Goal: Task Accomplishment & Management: Manage account settings

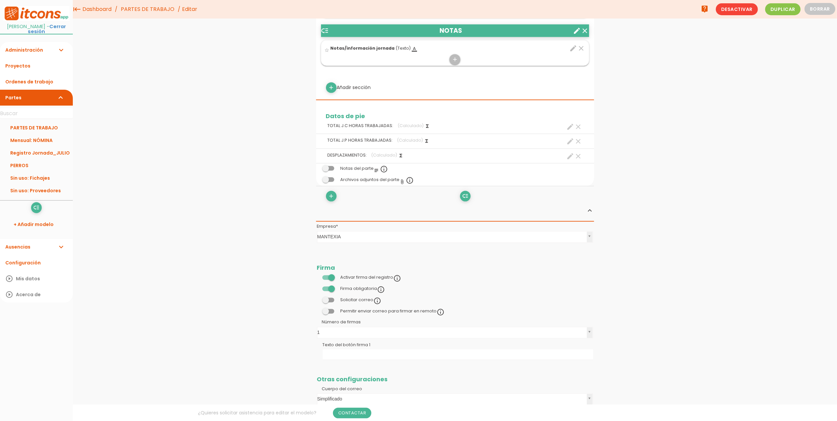
scroll to position [838, 0]
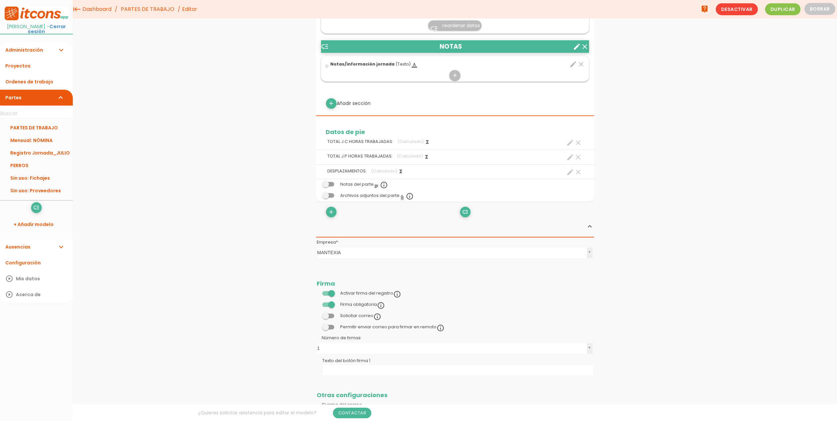
click at [571, 161] on icon "create" at bounding box center [571, 157] width 8 height 8
select select "12614"
select select "JORNADA PARTIDA_pos21"
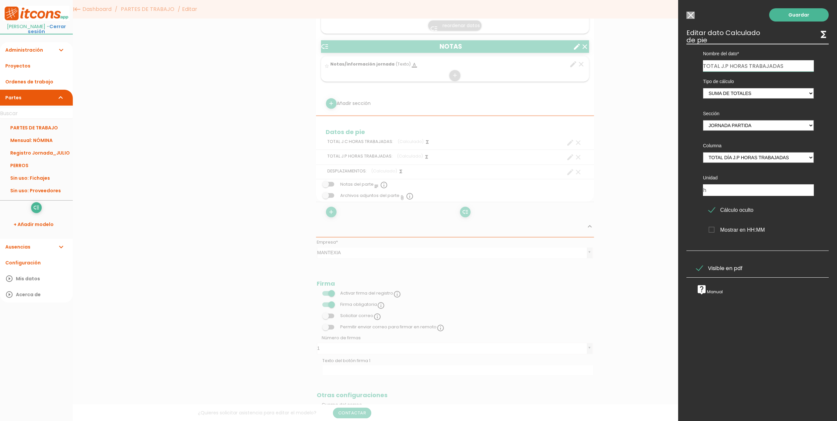
click at [699, 267] on span "Visible en pdf" at bounding box center [719, 268] width 46 height 8
click at [0, 0] on input "Visible en pdf" at bounding box center [0, 0] width 0 height 0
click at [702, 269] on span "Visible en pdf" at bounding box center [719, 268] width 46 height 8
click at [0, 0] on input "Visible en pdf" at bounding box center [0, 0] width 0 height 0
click at [776, 19] on link "Guardar" at bounding box center [799, 14] width 60 height 13
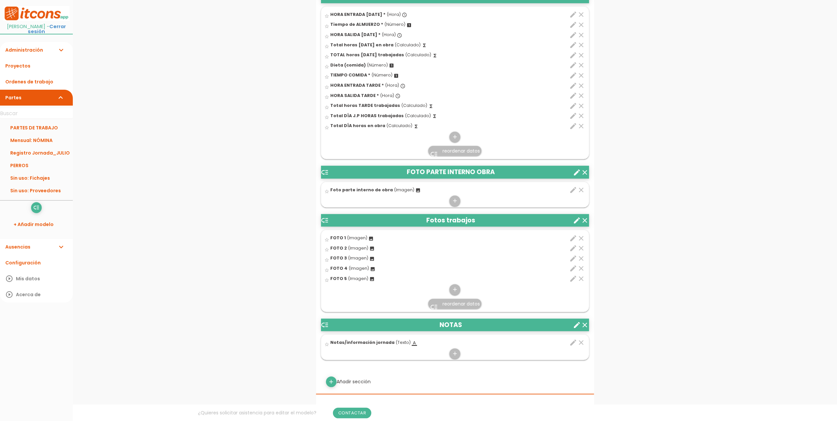
scroll to position [799, 0]
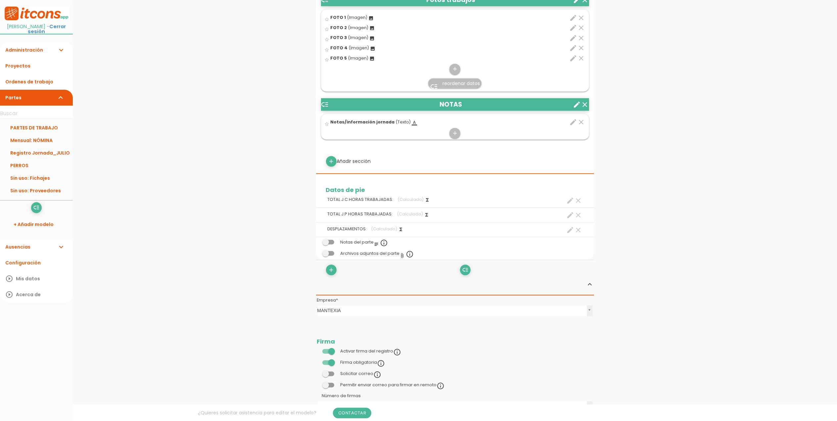
click at [571, 216] on icon "create" at bounding box center [571, 215] width 8 height 8
select select "12614"
select select "JORNADA PARTIDA_pos21"
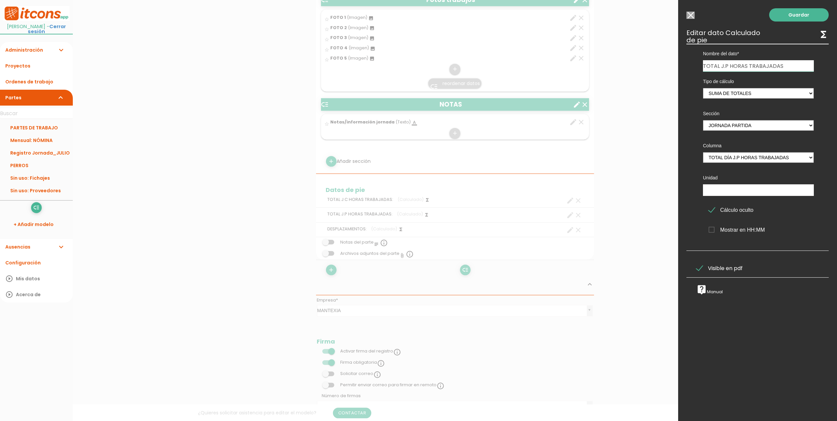
click at [693, 15] on input "Modelo sin Ordenes de trabajo" at bounding box center [691, 15] width 8 height 7
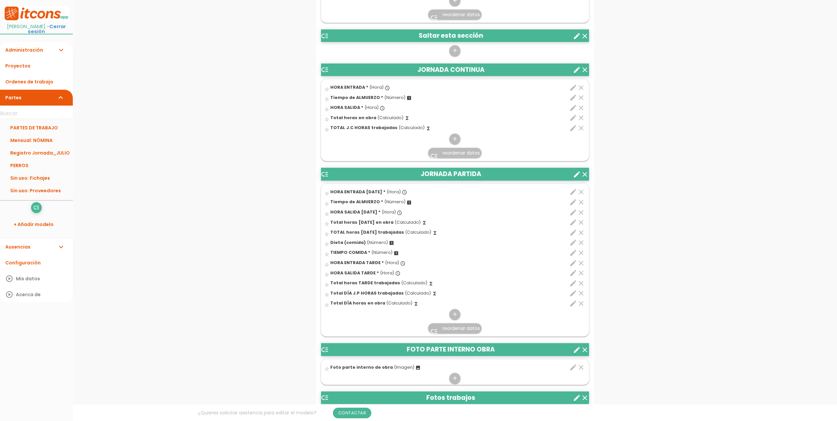
scroll to position [402, 0]
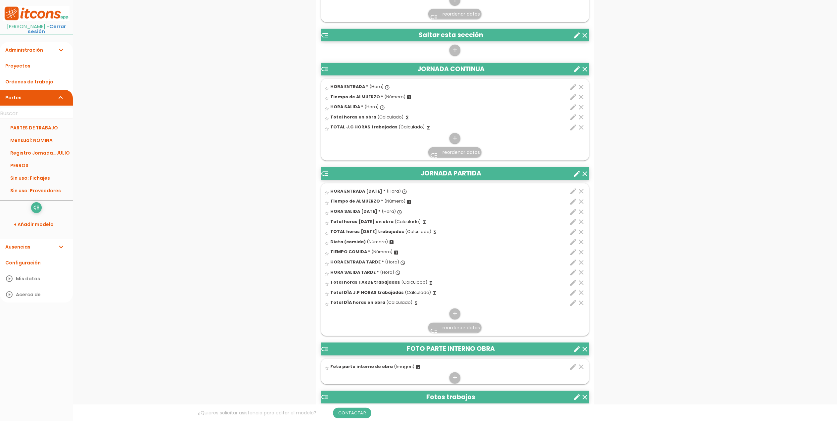
click at [571, 302] on icon "edit" at bounding box center [574, 303] width 8 height 8
select select "1"
select select "12614_pos19"
select select "-"
select select "12614_pos11"
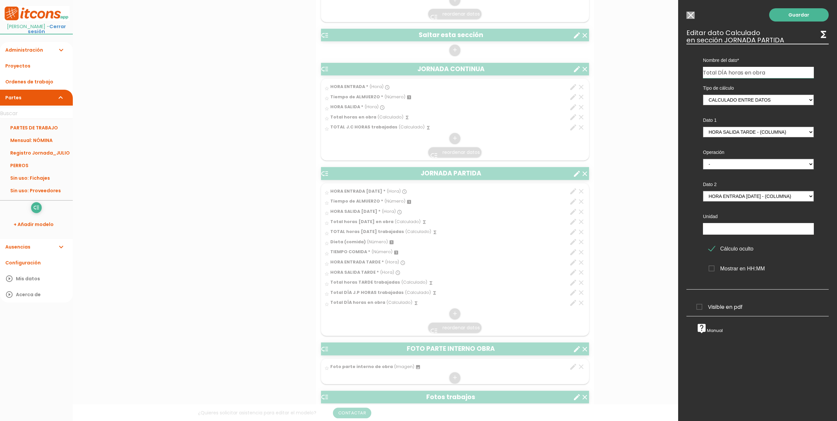
click at [693, 15] on input "Modelo sin Ordenes de trabajo" at bounding box center [691, 15] width 8 height 7
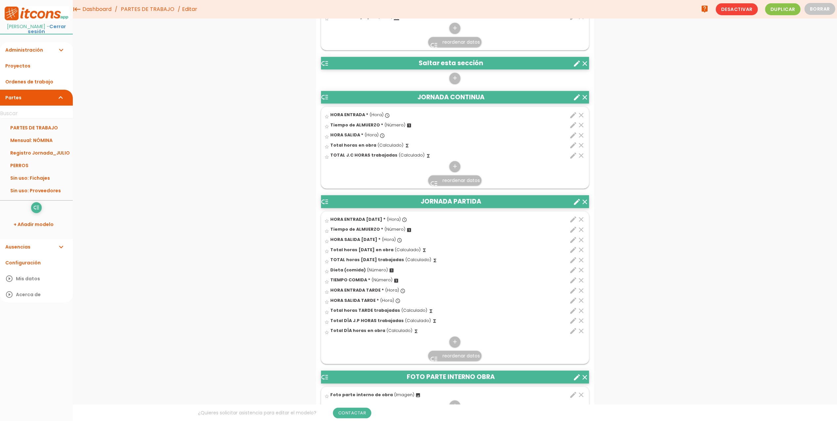
scroll to position [314, 0]
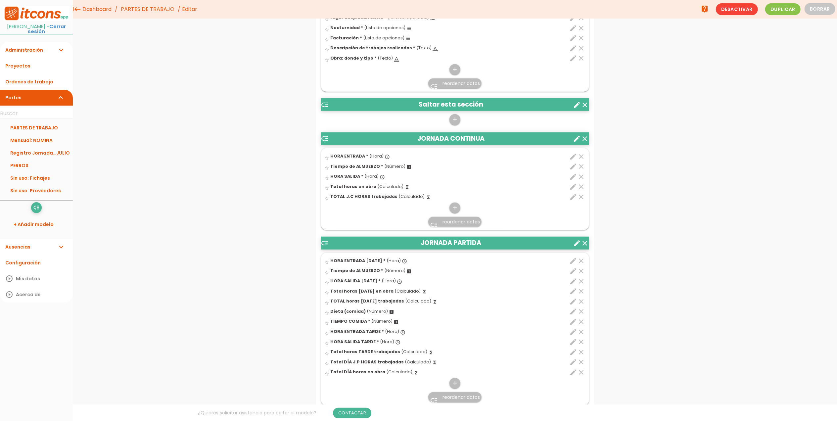
click at [572, 189] on icon "edit" at bounding box center [574, 187] width 8 height 8
select select "1"
select select "13176_pos3"
select select "-"
select select "13176_pos1"
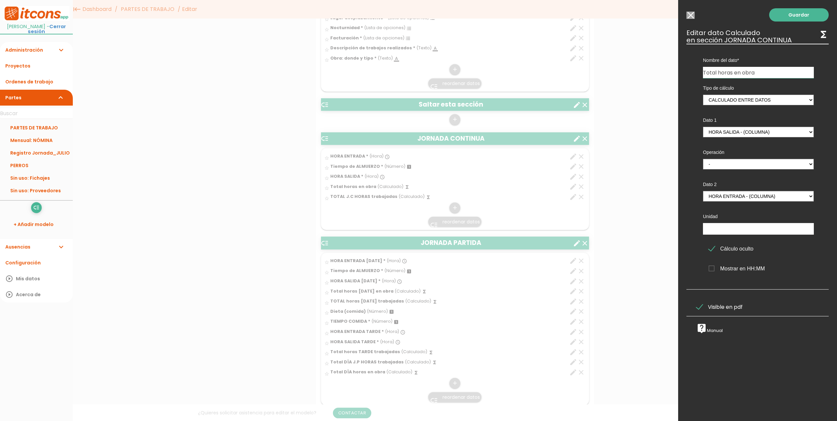
drag, startPoint x: 762, startPoint y: 72, endPoint x: 735, endPoint y: 72, distance: 26.5
click at [735, 72] on input "Total horas en obra" at bounding box center [758, 72] width 111 height 11
type input "Total horas"
click at [793, 18] on link "Guardar" at bounding box center [799, 14] width 60 height 13
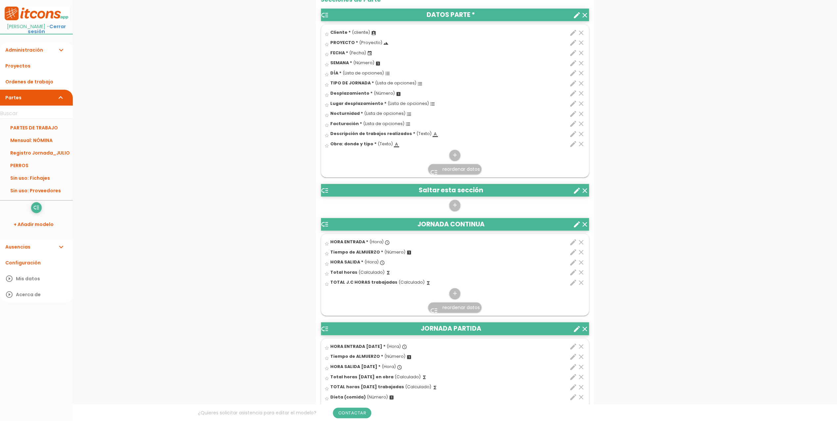
scroll to position [265, 0]
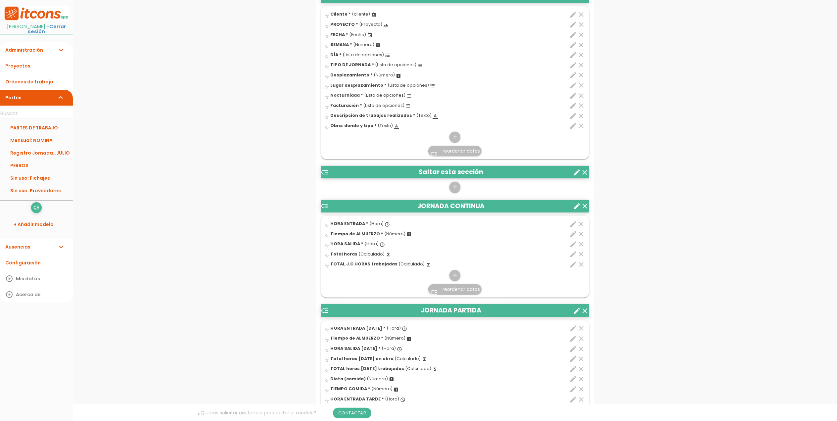
click at [571, 266] on icon "edit" at bounding box center [574, 265] width 8 height 8
select select "1"
select select "13176_pos4"
select select "-"
select select "13176_pos2"
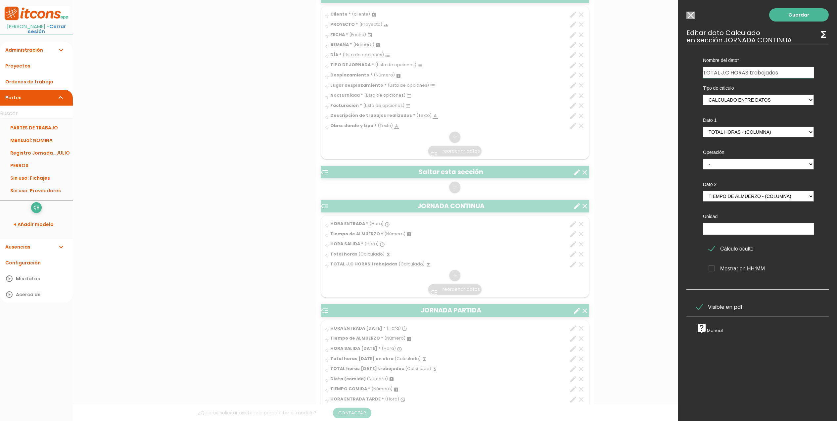
click at [699, 307] on span "Visible en pdf" at bounding box center [719, 307] width 46 height 8
click at [0, 0] on input "Visible en pdf" at bounding box center [0, 0] width 0 height 0
click at [796, 19] on link "Guardar" at bounding box center [799, 14] width 60 height 13
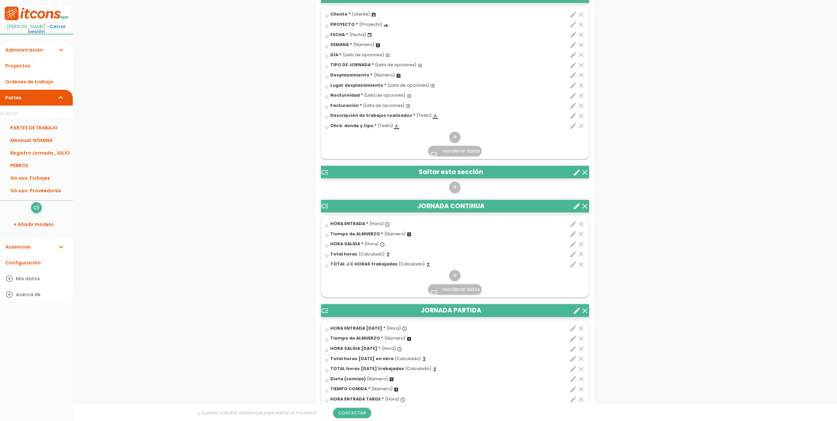
click at [573, 256] on icon "edit" at bounding box center [574, 254] width 8 height 8
select select "1"
select select "13176_pos3"
select select "-"
select select "13176_pos1"
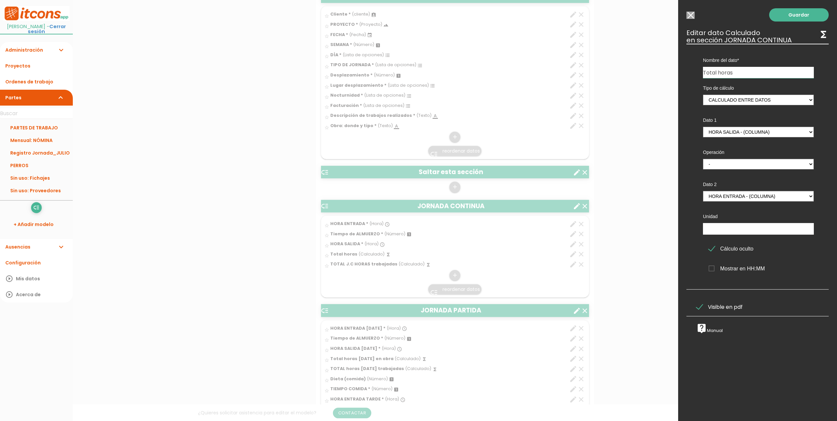
click at [693, 18] on input "Modelo sin Ordenes de trabajo" at bounding box center [691, 15] width 8 height 7
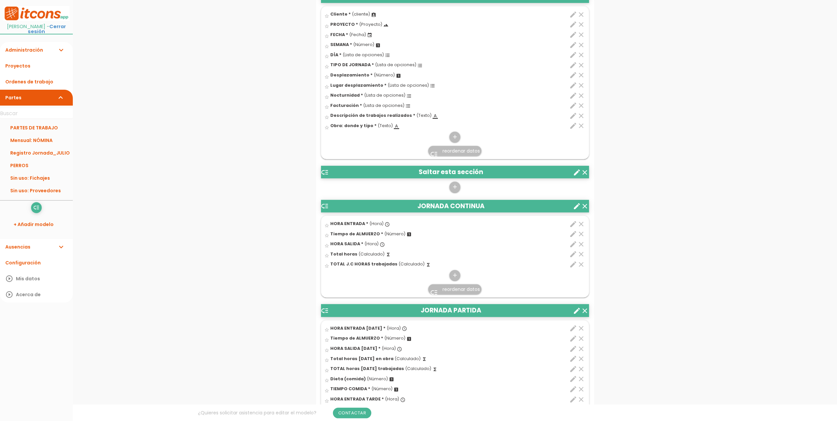
click at [573, 265] on icon "edit" at bounding box center [574, 265] width 8 height 8
select select "1"
select select "13176_pos4"
select select "-"
select select "13176_pos2"
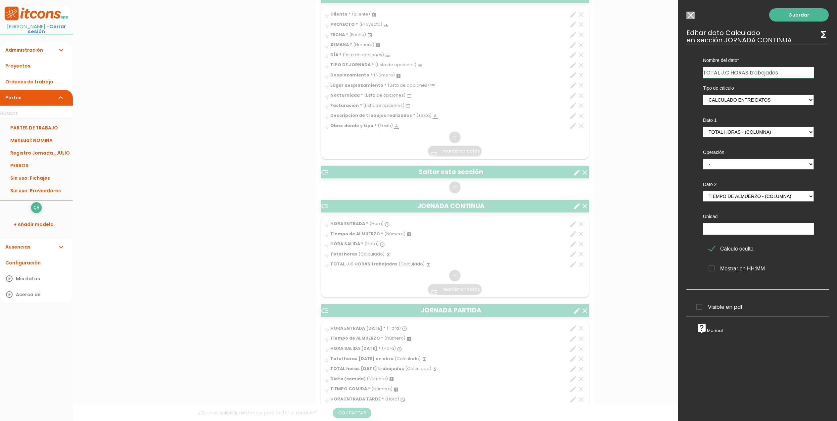
click at [710, 249] on span "Cálculo oculto" at bounding box center [731, 249] width 45 height 8
click at [0, 0] on input "Cálculo oculto" at bounding box center [0, 0] width 0 height 0
click at [787, 18] on link "Guardar" at bounding box center [799, 14] width 60 height 13
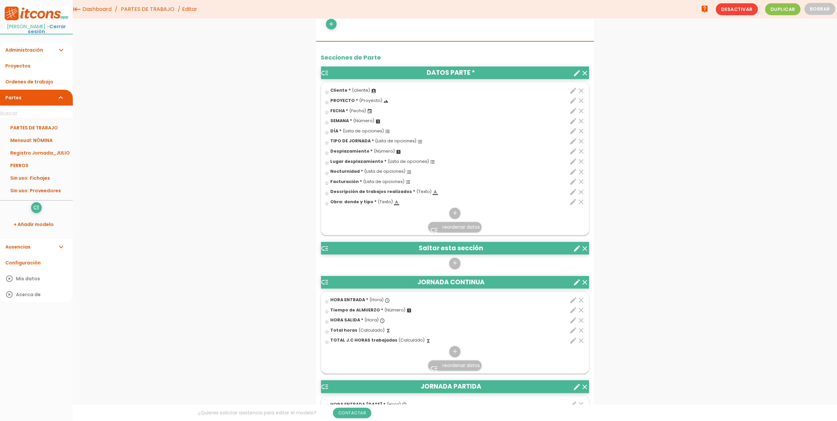
scroll to position [154, 0]
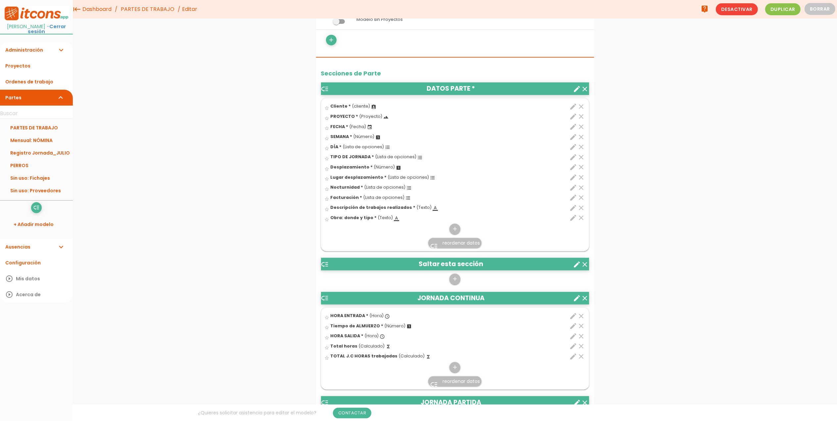
click at [581, 126] on icon "clear" at bounding box center [582, 127] width 8 height 8
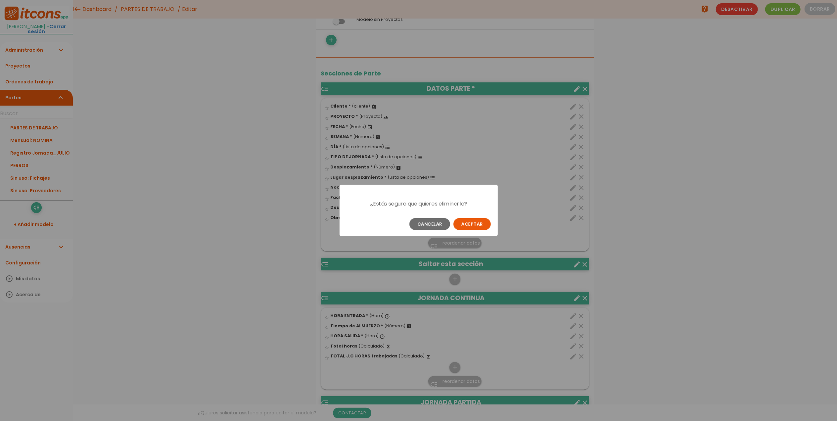
scroll to position [0, 0]
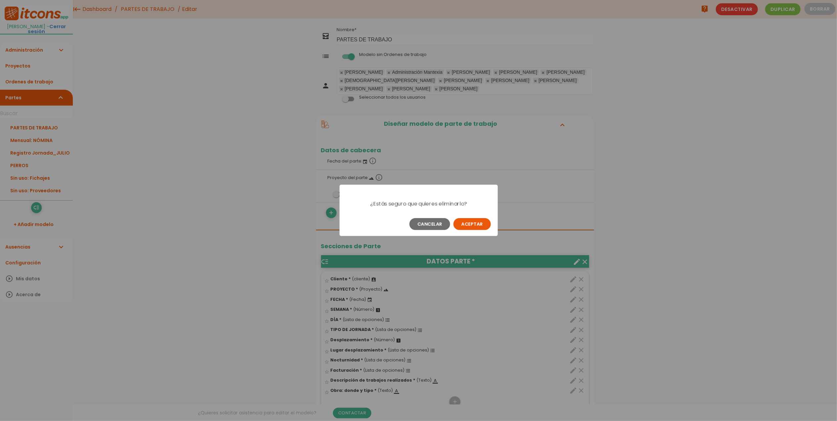
click at [477, 222] on button "Aceptar" at bounding box center [472, 224] width 37 height 12
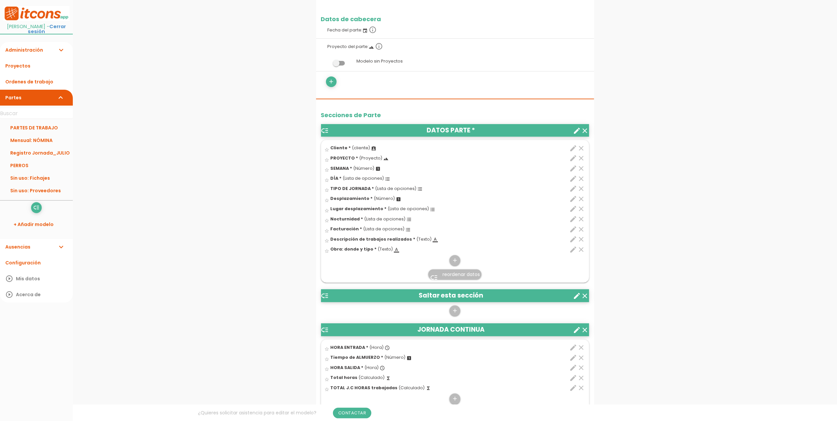
scroll to position [132, 0]
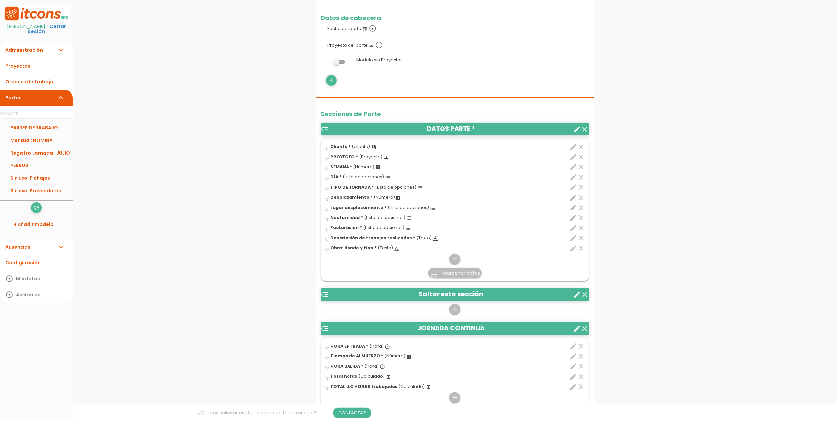
click at [443, 272] on span "reordenar datos" at bounding box center [461, 273] width 37 height 7
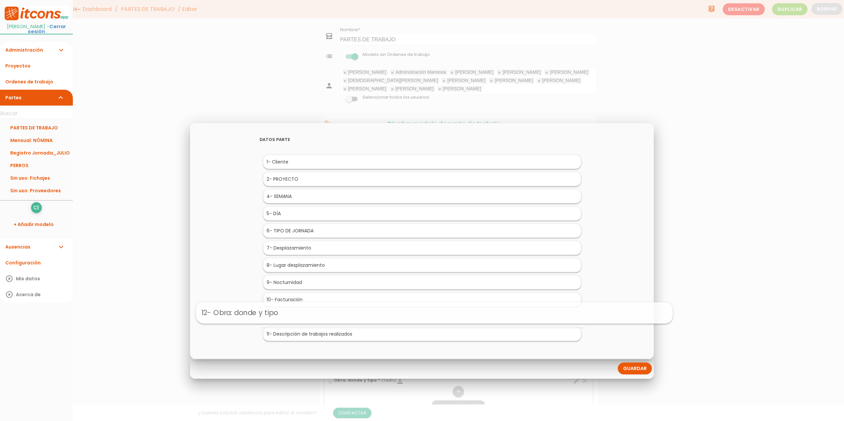
drag, startPoint x: 291, startPoint y: 333, endPoint x: 305, endPoint y: 309, distance: 27.9
click at [640, 368] on link "Guardar" at bounding box center [635, 369] width 34 height 12
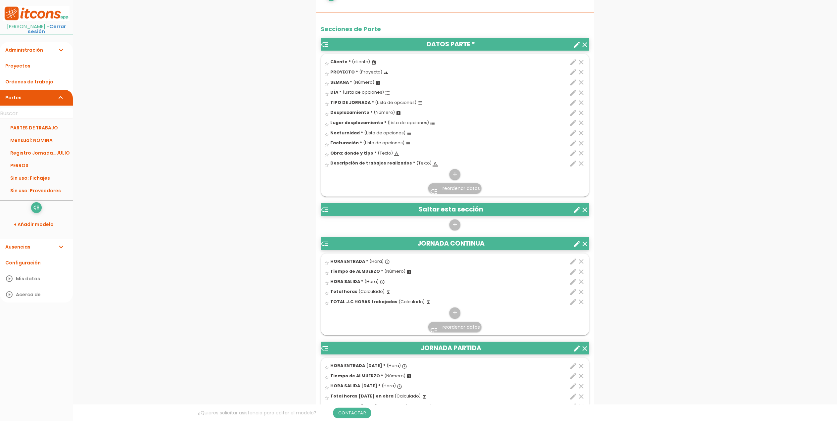
scroll to position [220, 0]
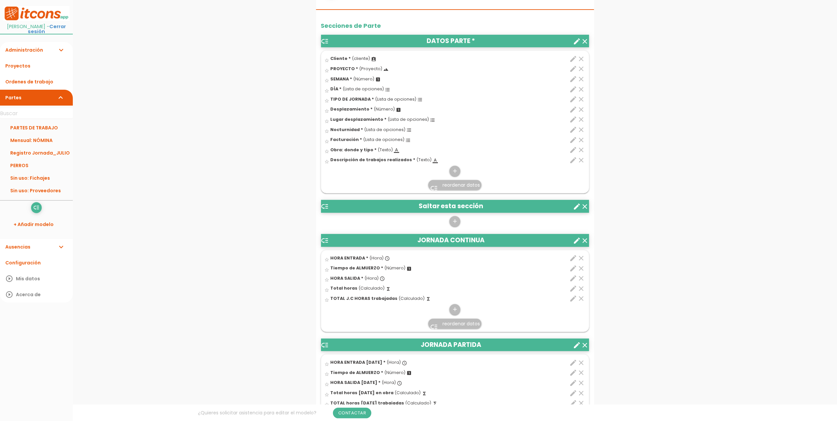
click at [586, 208] on icon "clear" at bounding box center [585, 207] width 8 height 8
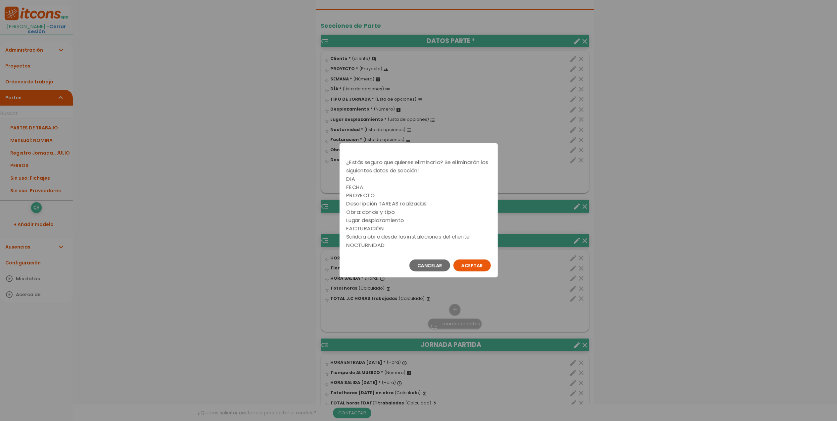
scroll to position [0, 0]
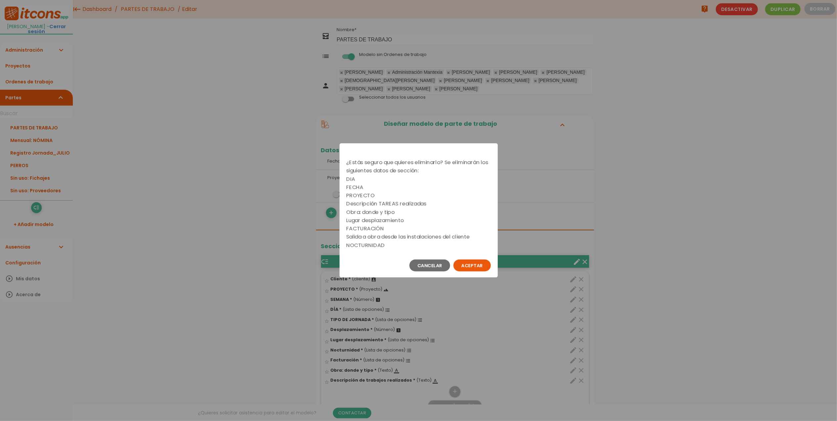
click at [478, 263] on button "Aceptar" at bounding box center [472, 266] width 37 height 12
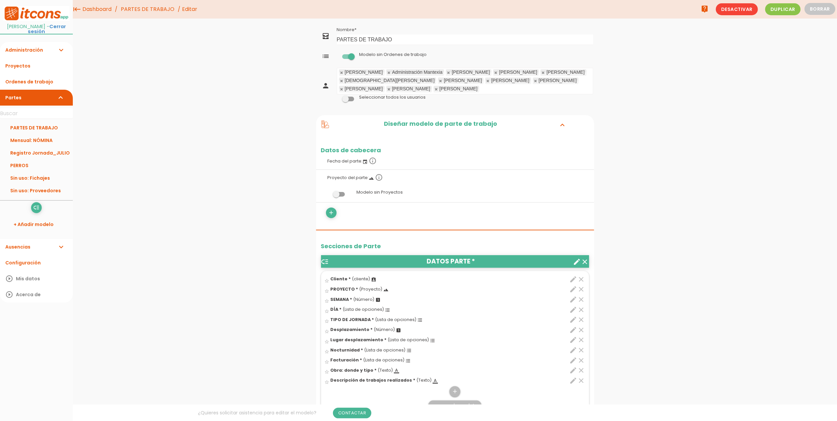
click at [574, 280] on icon "edit" at bounding box center [574, 279] width 8 height 8
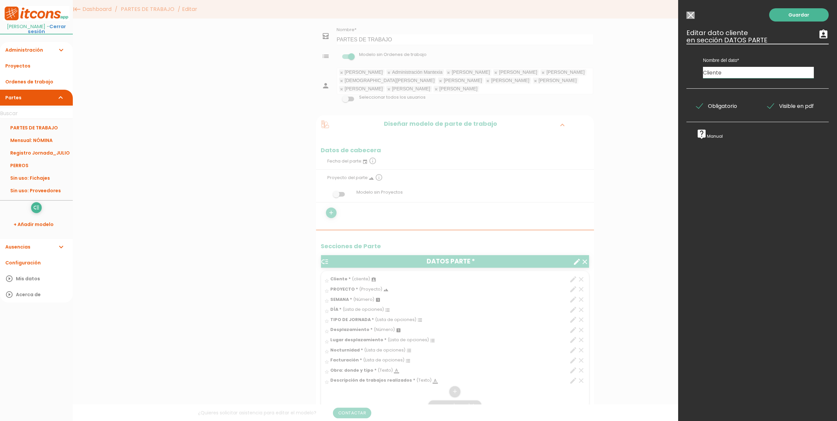
click at [770, 106] on span "Visible en pdf" at bounding box center [791, 106] width 46 height 8
click at [0, 0] on input "Visible en pdf" at bounding box center [0, 0] width 0 height 0
click at [797, 11] on link "Guardar" at bounding box center [799, 14] width 60 height 13
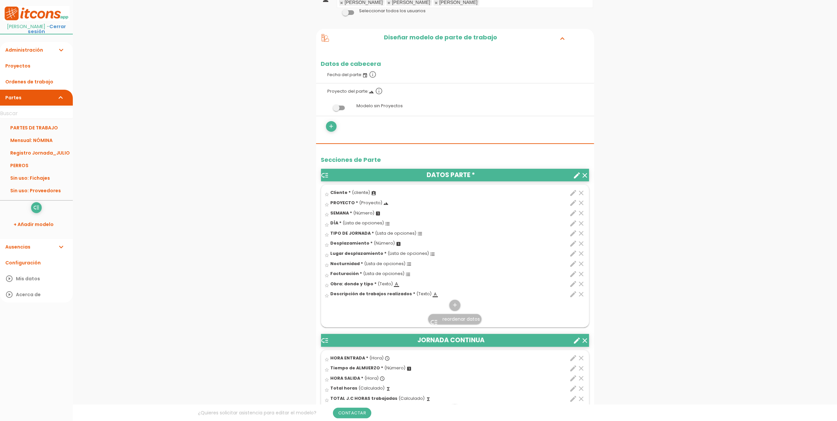
scroll to position [88, 0]
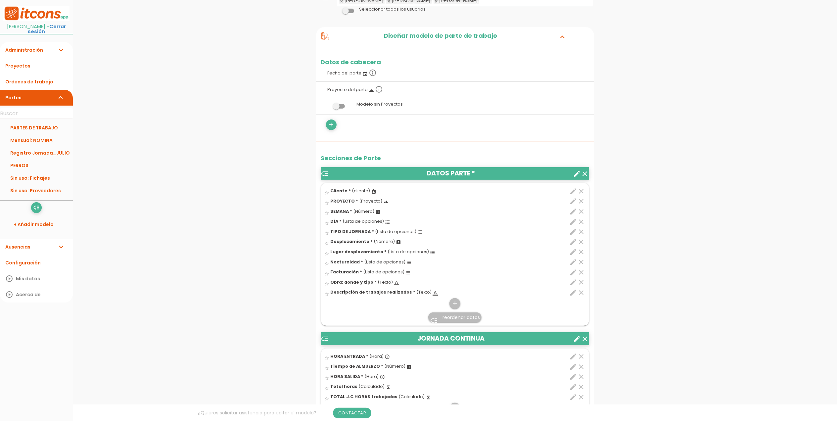
click at [574, 201] on icon "edit" at bounding box center [574, 201] width 8 height 8
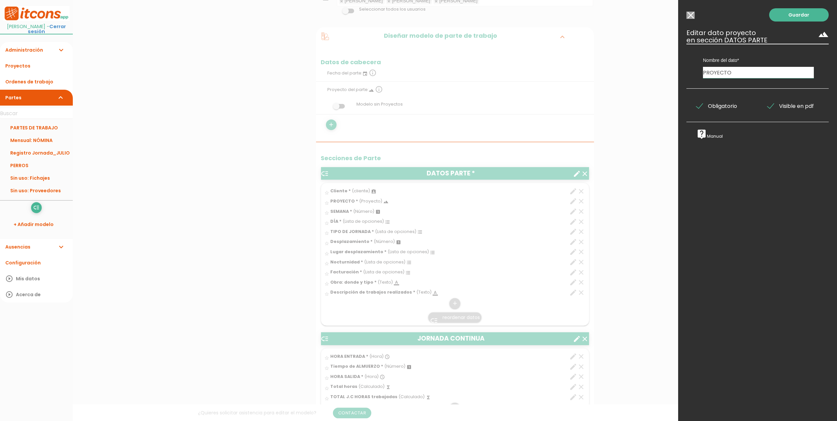
click at [768, 105] on span "Visible en pdf" at bounding box center [791, 106] width 46 height 8
click at [0, 0] on input "Visible en pdf" at bounding box center [0, 0] width 0 height 0
click at [799, 19] on link "Guardar" at bounding box center [799, 14] width 60 height 13
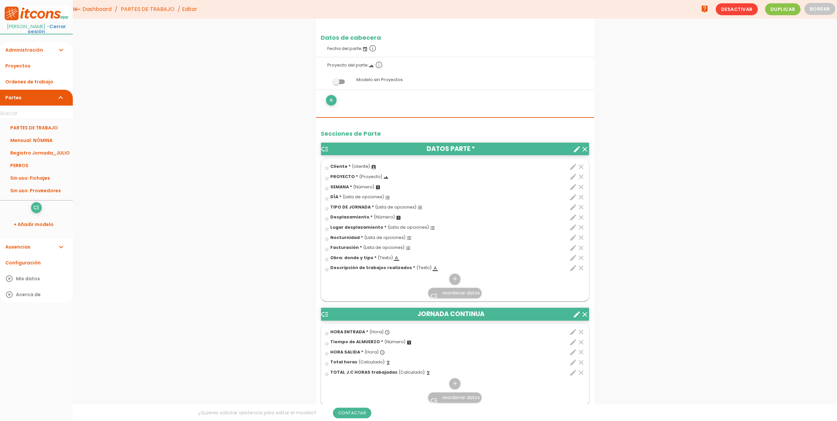
scroll to position [87, 0]
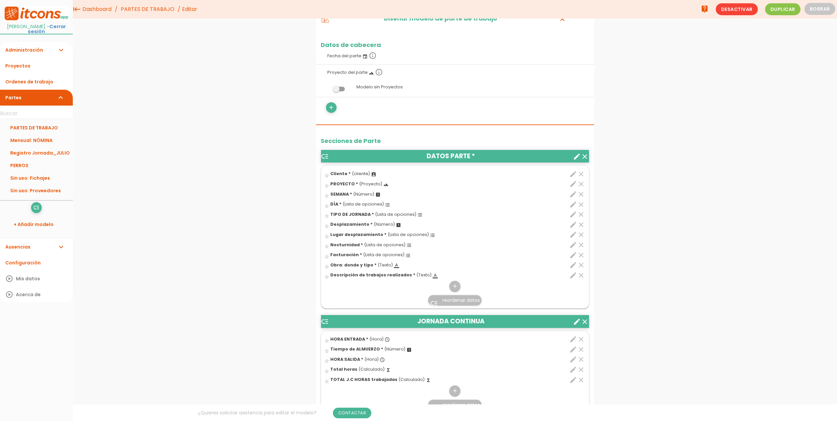
click at [571, 205] on icon "edit" at bounding box center [574, 205] width 8 height 8
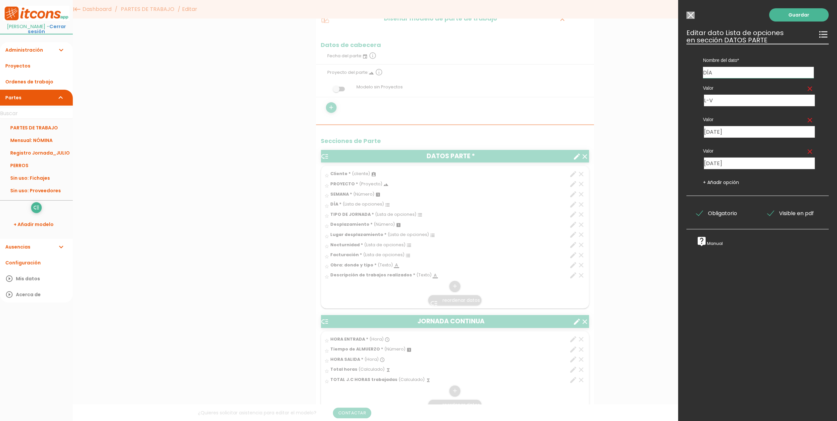
click at [768, 213] on span "Visible en pdf" at bounding box center [791, 213] width 46 height 8
click at [0, 0] on input "Visible en pdf" at bounding box center [0, 0] width 0 height 0
click at [768, 213] on span "Visible en pdf" at bounding box center [791, 213] width 46 height 8
click at [0, 0] on input "Visible en pdf" at bounding box center [0, 0] width 0 height 0
click at [807, 14] on link "Guardar" at bounding box center [799, 14] width 60 height 13
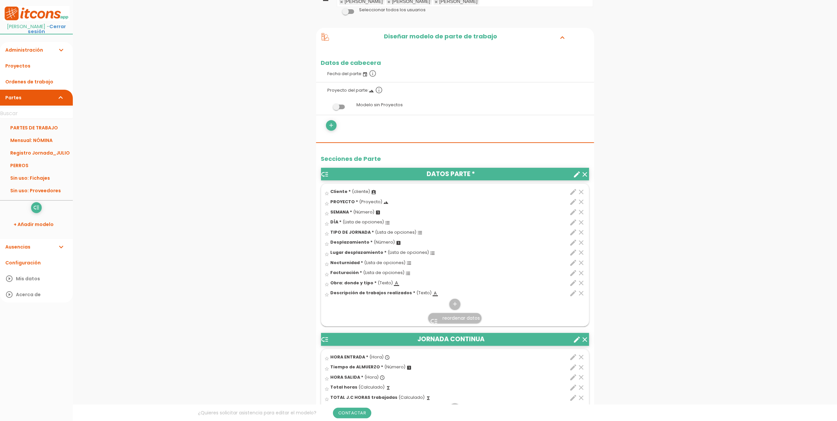
click at [574, 225] on icon "edit" at bounding box center [574, 222] width 8 height 8
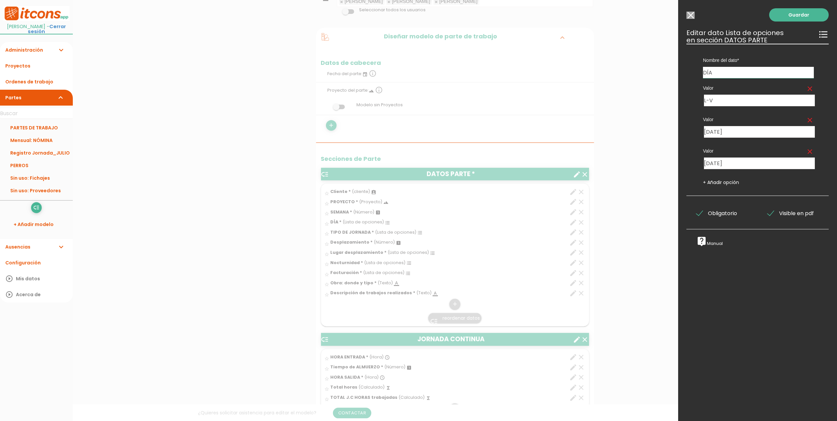
click at [768, 215] on span "Visible en pdf" at bounding box center [791, 213] width 46 height 8
click at [0, 0] on input "Visible en pdf" at bounding box center [0, 0] width 0 height 0
click at [784, 18] on link "Guardar" at bounding box center [799, 14] width 60 height 13
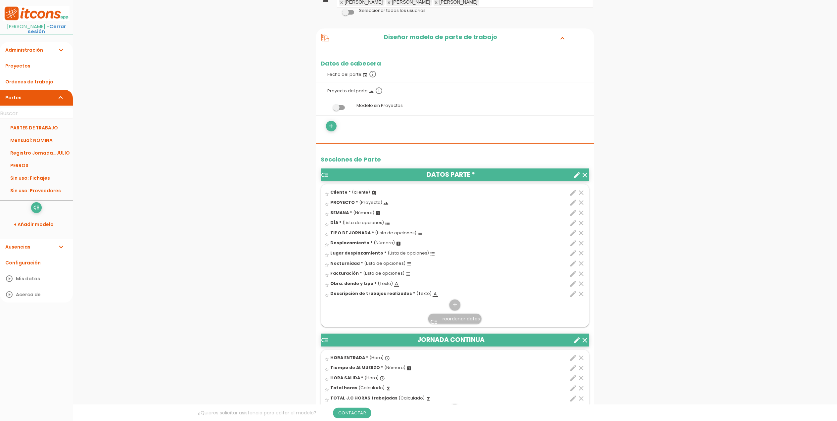
click at [571, 236] on icon "edit" at bounding box center [574, 233] width 8 height 8
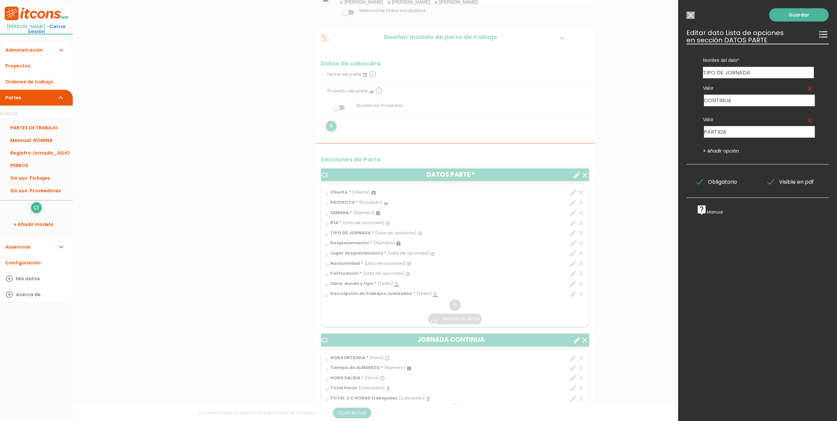
click at [770, 183] on span "Visible en pdf" at bounding box center [791, 182] width 46 height 8
click at [0, 0] on input "Visible en pdf" at bounding box center [0, 0] width 0 height 0
click at [784, 11] on link "Guardar" at bounding box center [799, 14] width 60 height 13
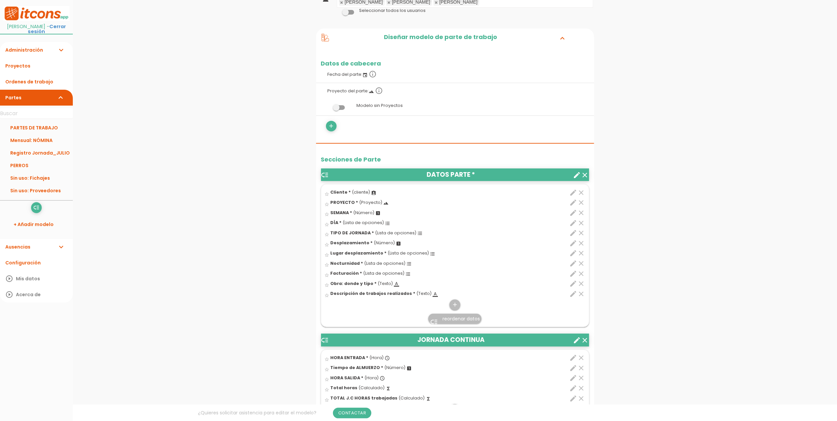
click at [572, 253] on icon "edit" at bounding box center [574, 253] width 8 height 8
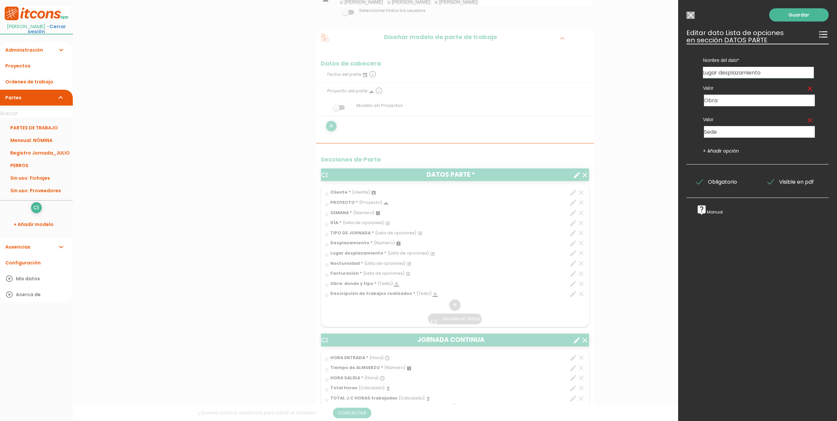
click at [770, 183] on span "Visible en pdf" at bounding box center [791, 182] width 46 height 8
click at [0, 0] on input "Visible en pdf" at bounding box center [0, 0] width 0 height 0
click at [788, 13] on link "Guardar" at bounding box center [799, 14] width 60 height 13
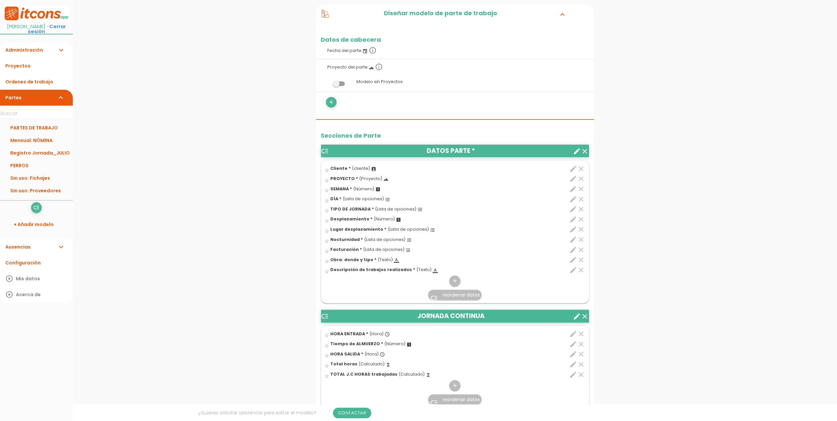
scroll to position [131, 0]
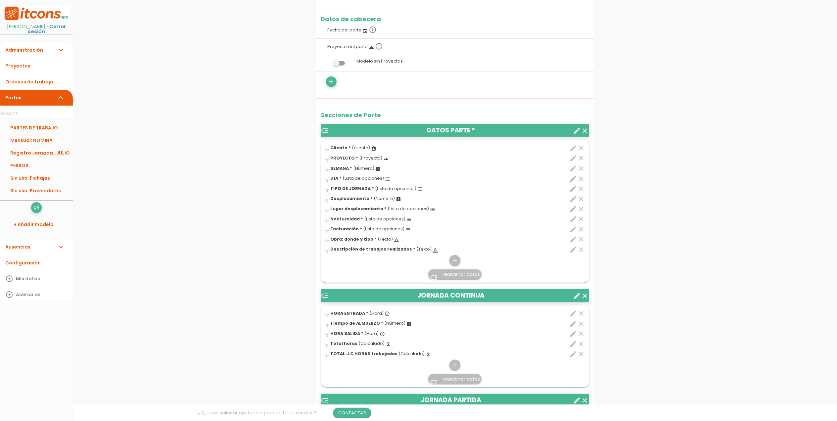
click at [574, 238] on icon "edit" at bounding box center [574, 239] width 8 height 8
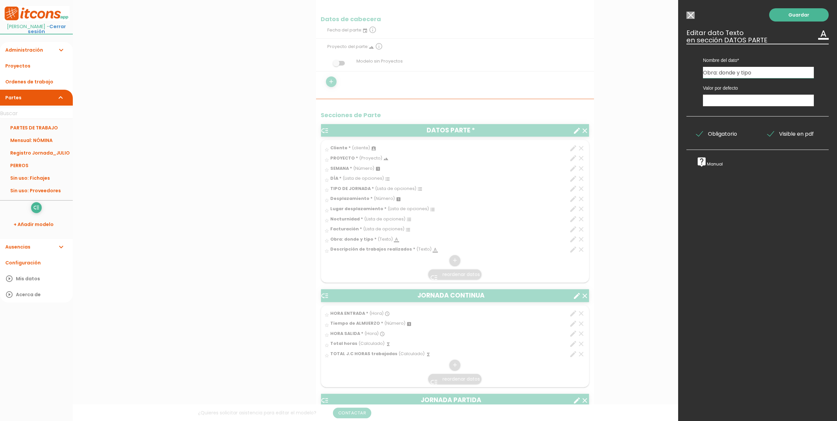
click at [768, 132] on span "Visible en pdf" at bounding box center [791, 134] width 46 height 8
click at [0, 0] on input "Visible en pdf" at bounding box center [0, 0] width 0 height 0
click at [796, 15] on link "Guardar" at bounding box center [799, 14] width 60 height 13
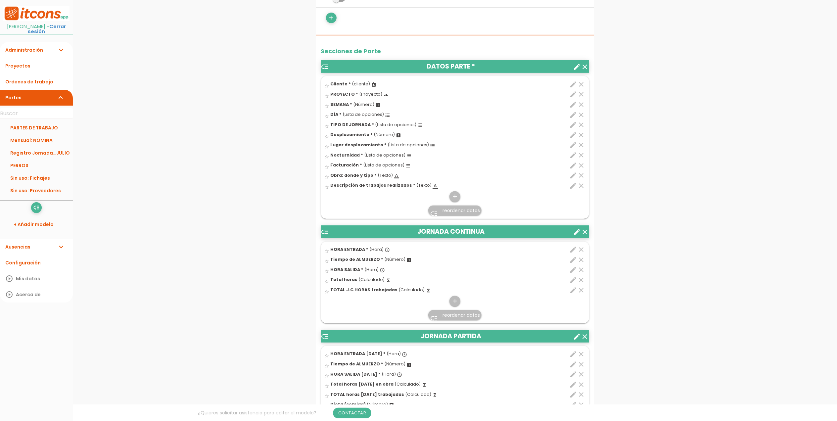
scroll to position [199, 0]
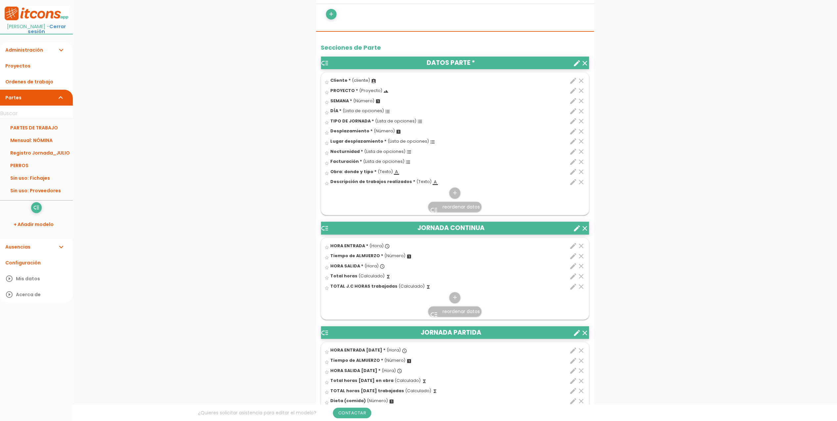
click at [573, 291] on icon "edit" at bounding box center [574, 287] width 8 height 8
select select "1"
select select "13176_pos4"
select select "-"
select select "13176_pos2"
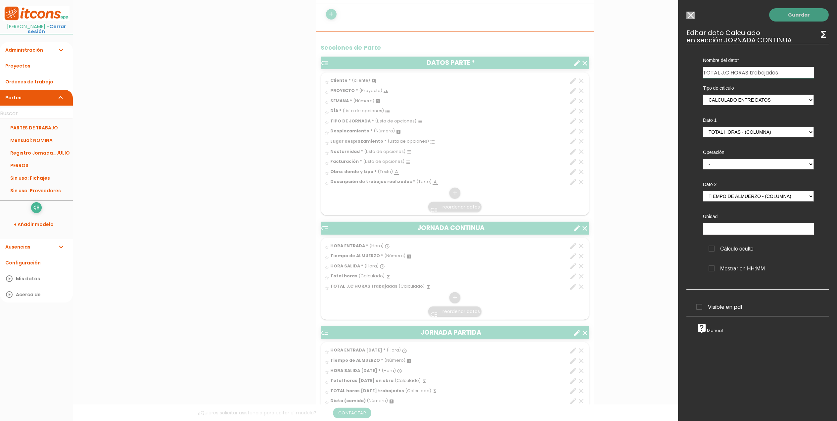
click at [777, 15] on link "Guardar" at bounding box center [799, 14] width 60 height 13
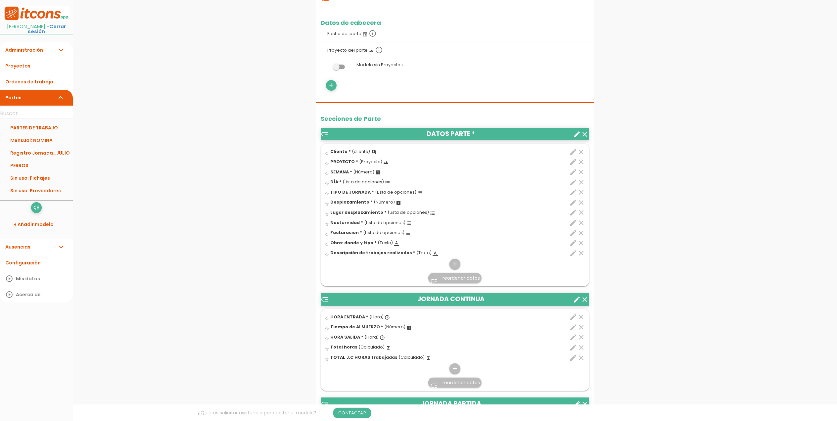
scroll to position [318, 0]
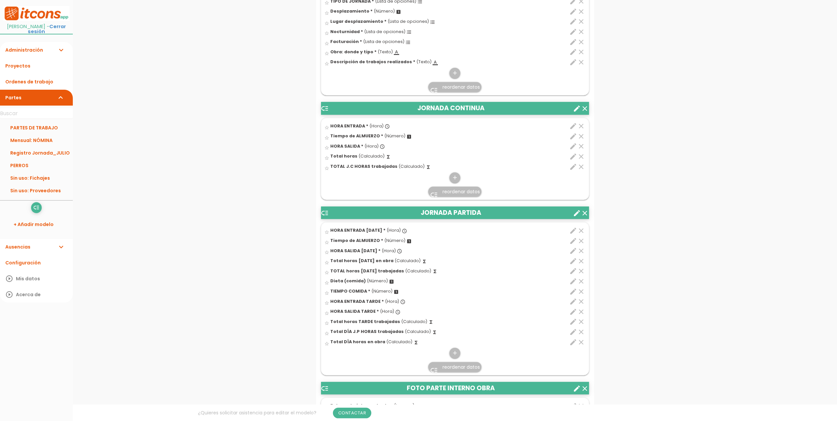
click at [574, 157] on icon "edit" at bounding box center [574, 157] width 8 height 8
select select "1"
select select "13176_pos3"
select select "-"
select select "13176_pos1"
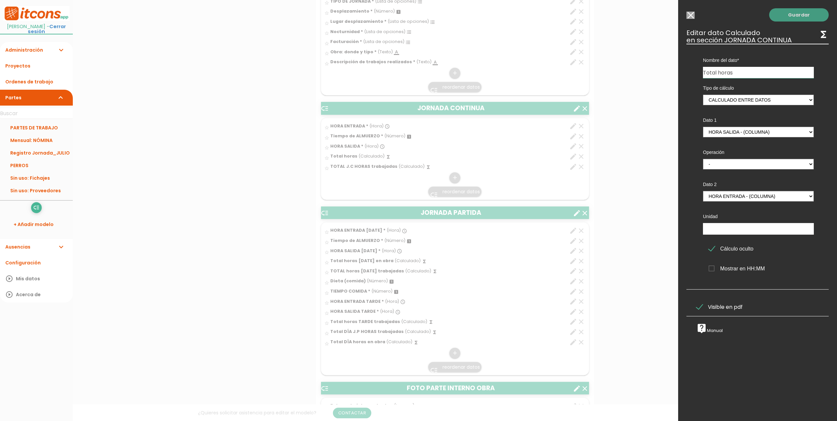
click at [781, 10] on link "Guardar" at bounding box center [799, 14] width 60 height 13
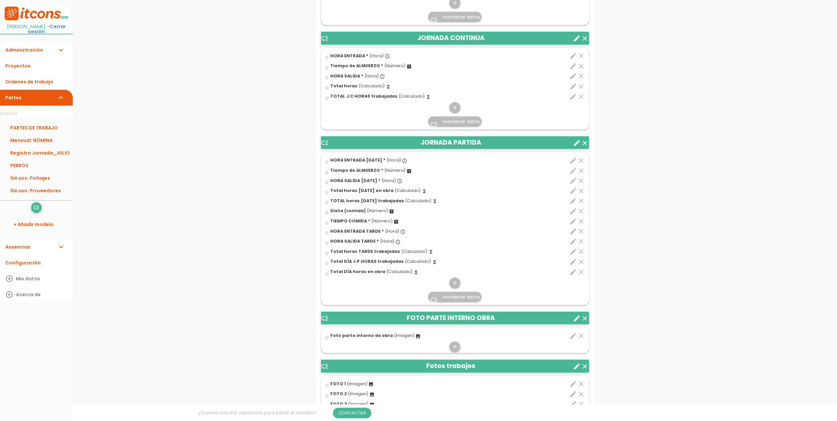
scroll to position [419, 0]
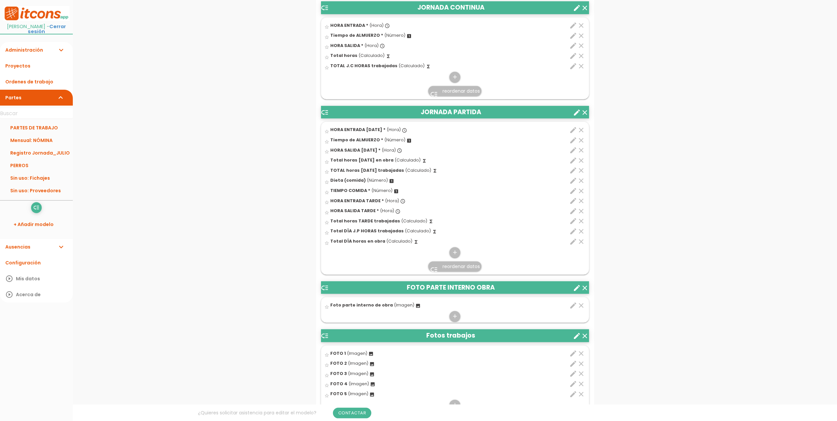
click at [574, 141] on icon "edit" at bounding box center [574, 140] width 8 height 8
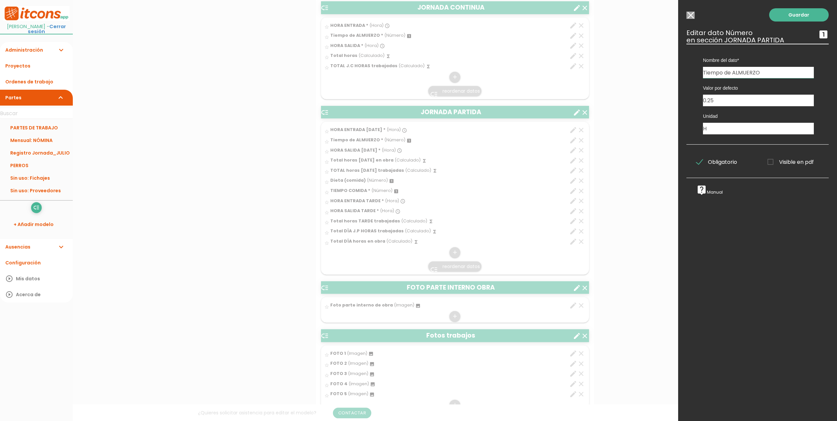
click at [690, 16] on input "Modelo sin Ordenes de trabajo" at bounding box center [691, 15] width 8 height 7
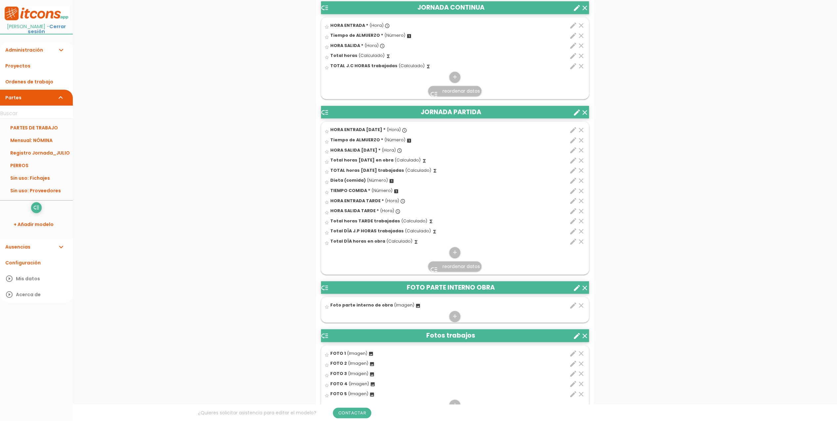
click at [573, 152] on icon "edit" at bounding box center [574, 150] width 8 height 8
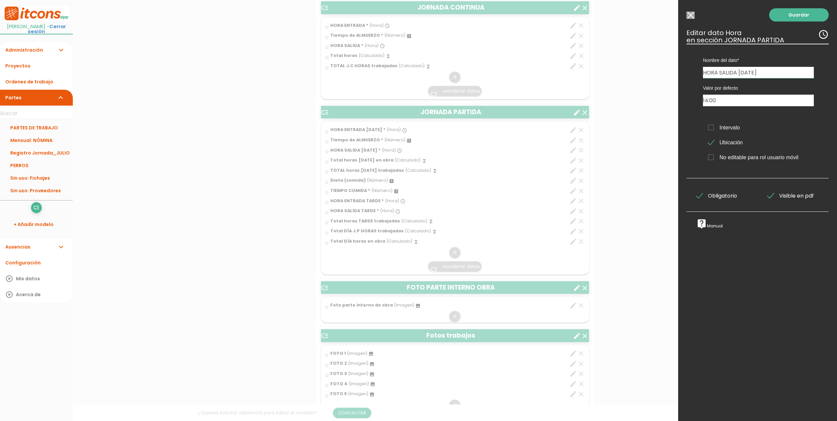
click at [693, 16] on input "Modelo sin Ordenes de trabajo" at bounding box center [691, 15] width 8 height 7
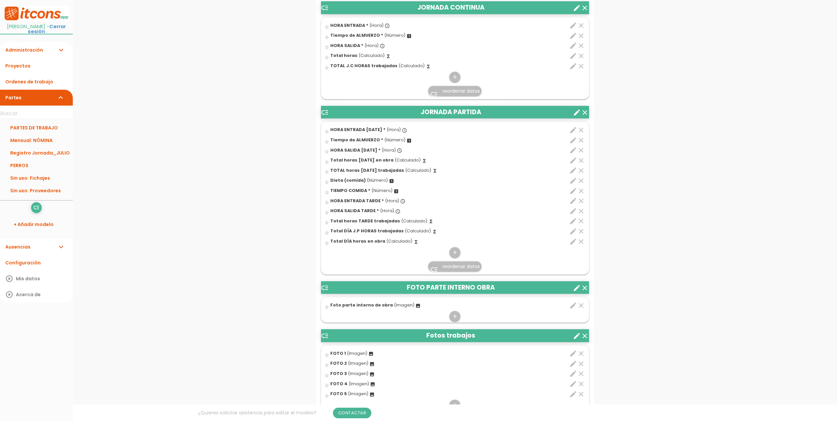
click at [572, 161] on icon "edit" at bounding box center [574, 161] width 8 height 8
select select "1"
select select "12614_pos13"
select select "-"
select select "12614_pos11"
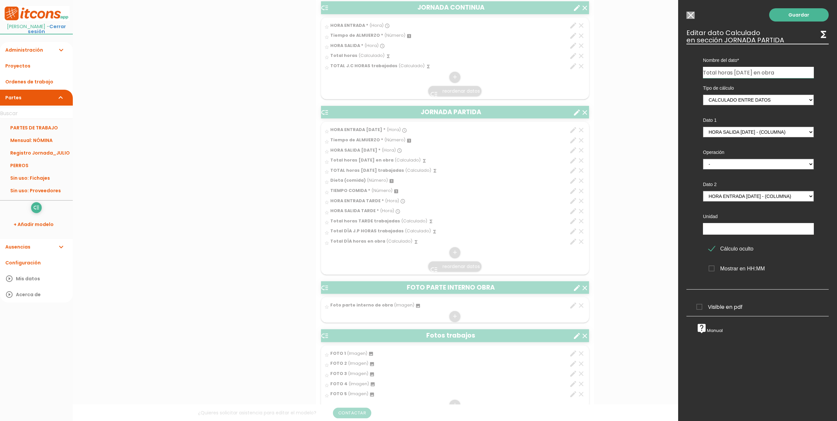
click at [690, 12] on input "Modelo sin Ordenes de trabajo" at bounding box center [691, 15] width 8 height 7
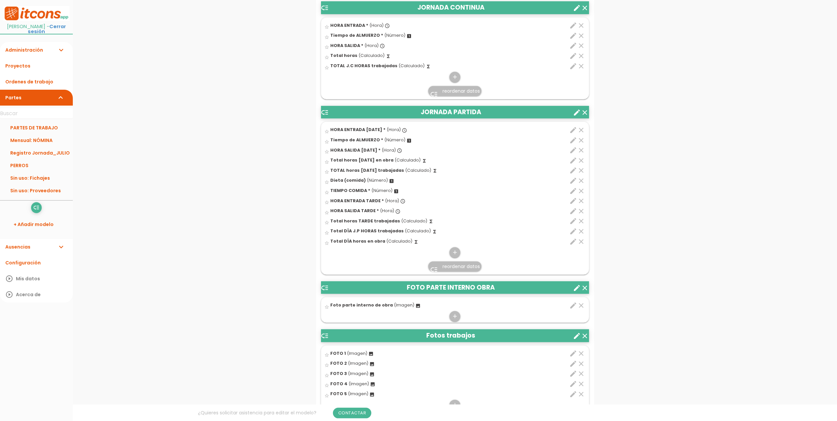
click at [572, 172] on icon "edit" at bounding box center [574, 171] width 8 height 8
select select "1"
select select "12614_pos14"
select select "-"
select select "12614_pos12"
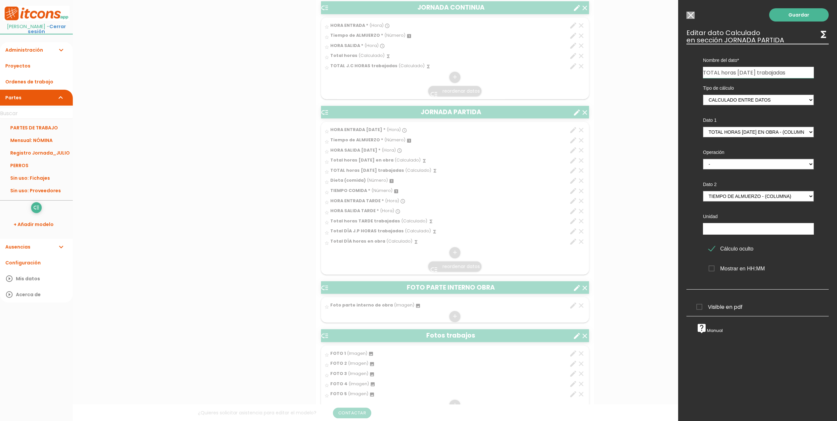
click at [690, 15] on input "Modelo sin Ordenes de trabajo" at bounding box center [691, 15] width 8 height 7
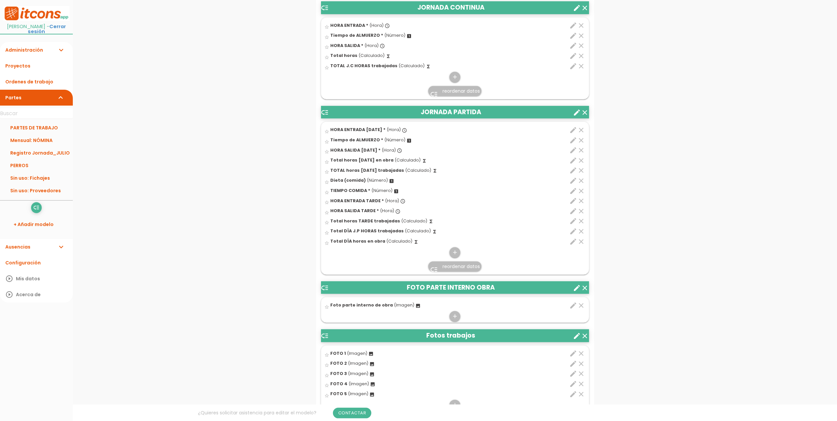
click at [574, 181] on icon "edit" at bounding box center [574, 181] width 8 height 8
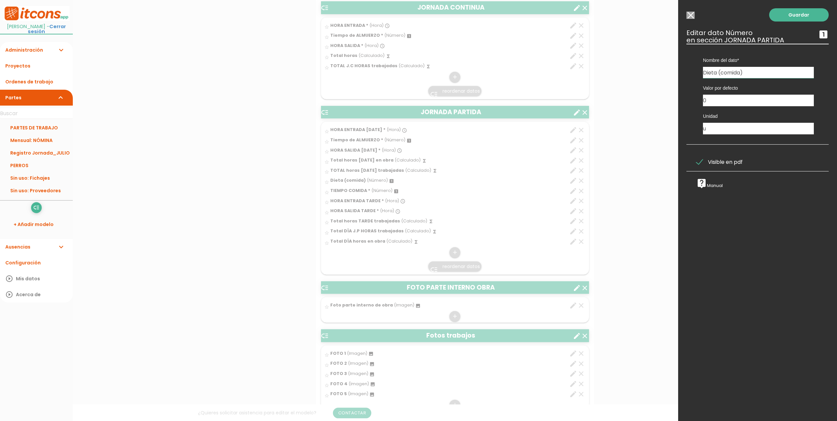
click at [689, 14] on input "Modelo sin Ordenes de trabajo" at bounding box center [691, 15] width 8 height 7
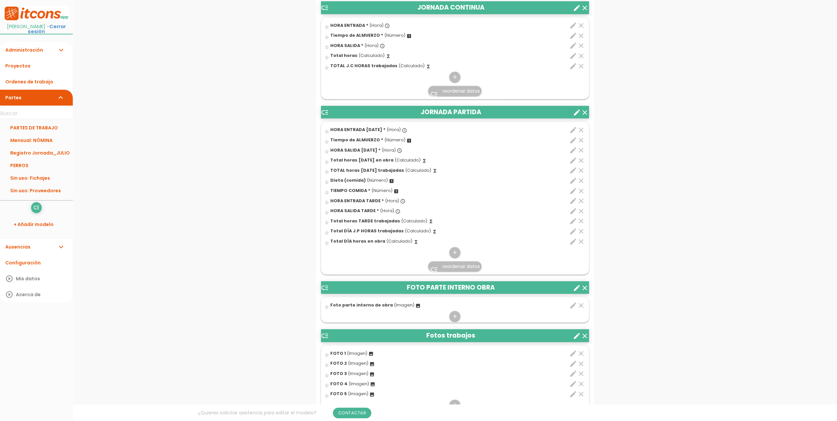
click at [571, 191] on icon "edit" at bounding box center [574, 191] width 8 height 8
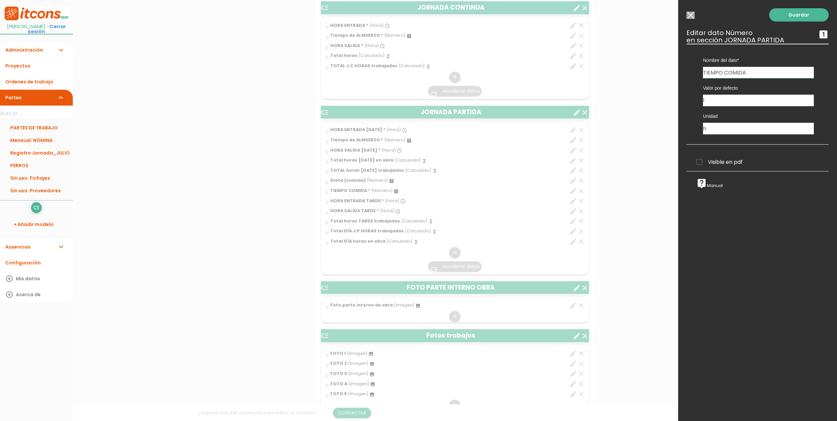
click at [688, 15] on input "Modelo sin Ordenes de trabajo" at bounding box center [691, 15] width 8 height 7
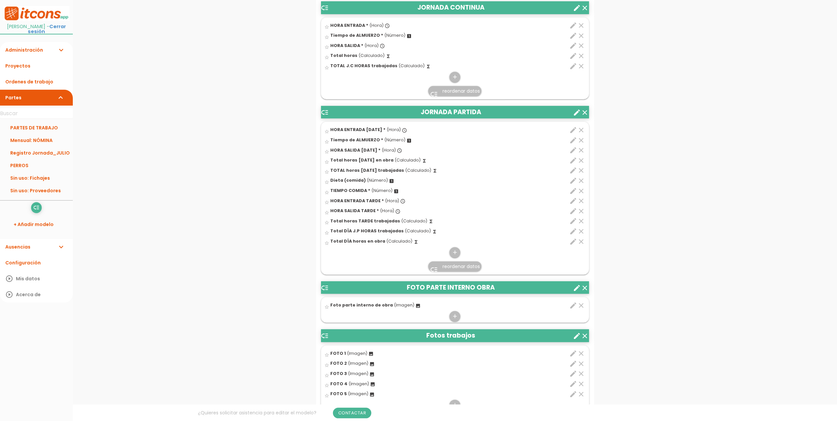
click at [574, 203] on icon "edit" at bounding box center [574, 201] width 8 height 8
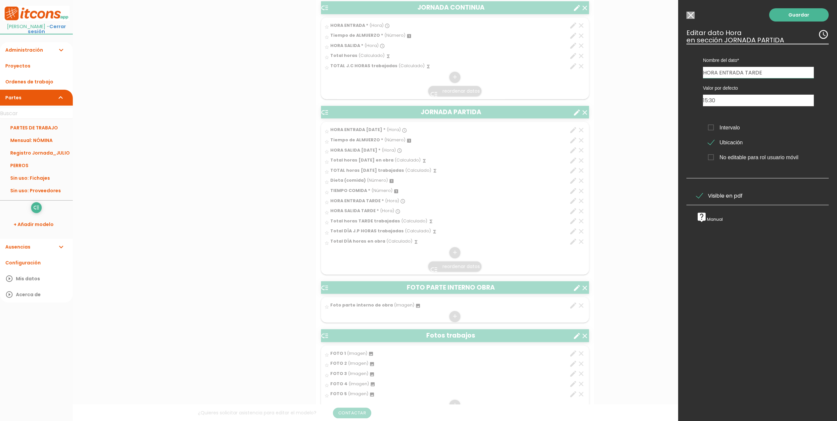
click at [692, 15] on input "Modelo sin Ordenes de trabajo" at bounding box center [691, 15] width 8 height 7
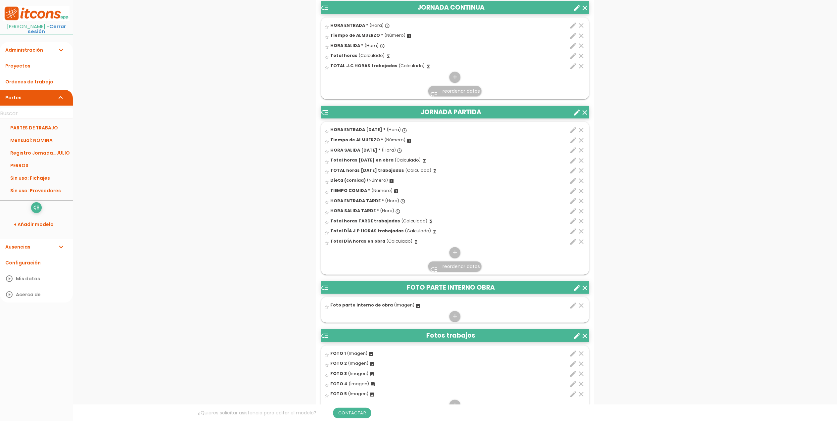
click at [571, 214] on icon "edit" at bounding box center [574, 211] width 8 height 8
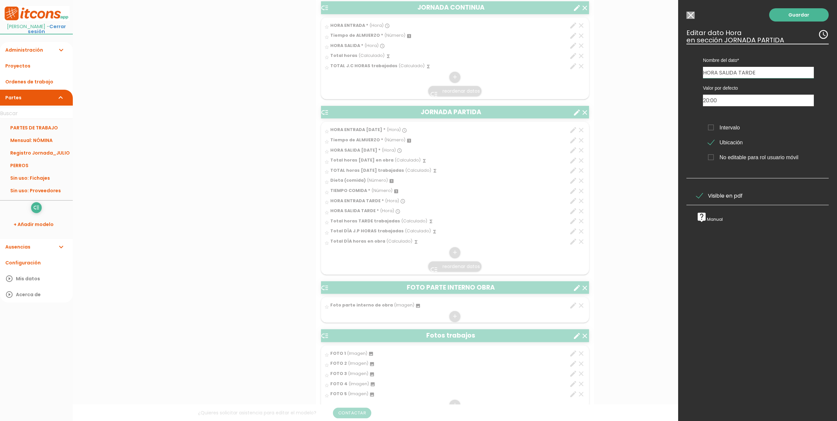
click at [692, 13] on input "Modelo sin Ordenes de trabajo" at bounding box center [691, 15] width 8 height 7
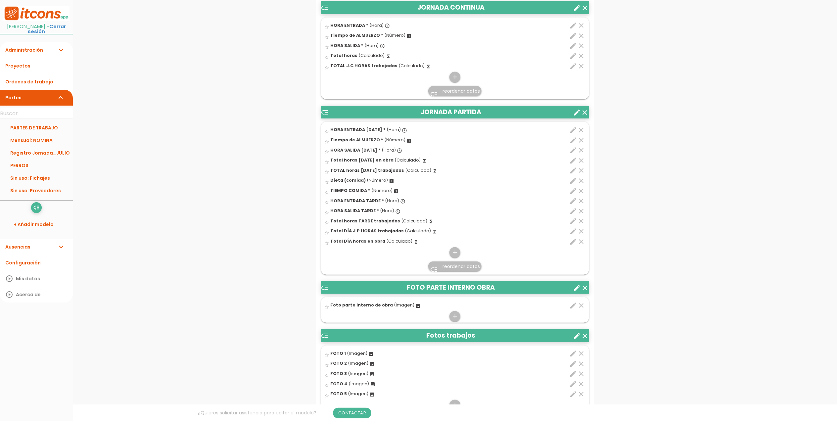
click at [572, 220] on icon "edit" at bounding box center [574, 221] width 8 height 8
select select "1"
select select "12614_pos19"
select select "-"
select select "12614_pos18"
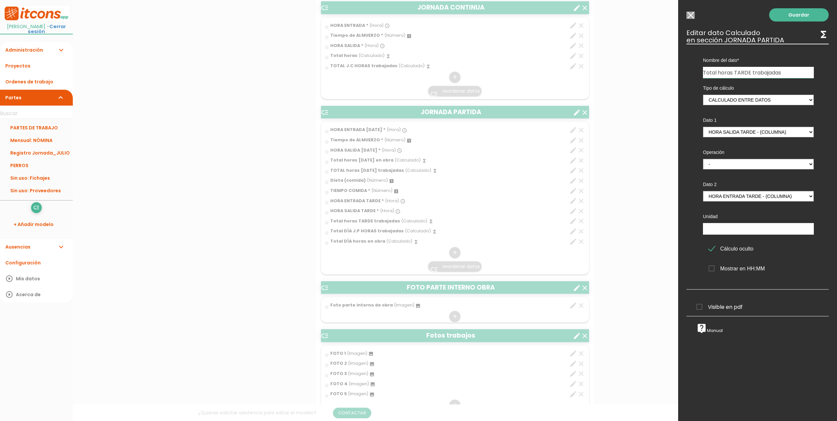
click at [693, 16] on input "Modelo sin Ordenes de trabajo" at bounding box center [691, 15] width 8 height 7
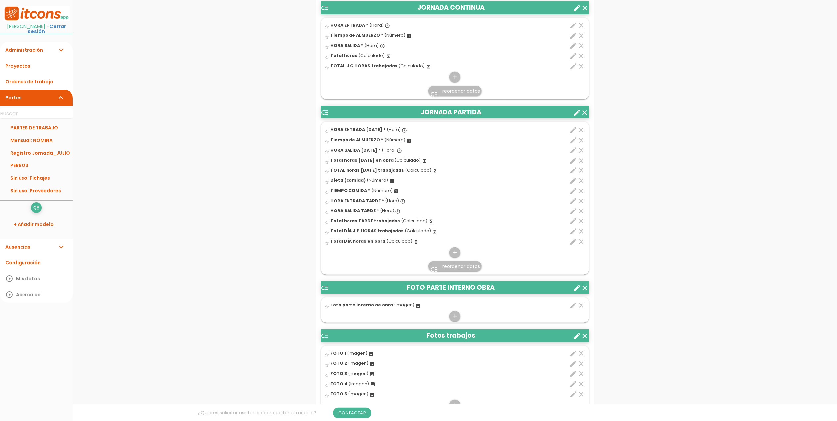
click at [573, 232] on icon "edit" at bounding box center [574, 231] width 8 height 8
select select "1"
select select "12614_pos15"
select select "+"
select select "12614_pos20"
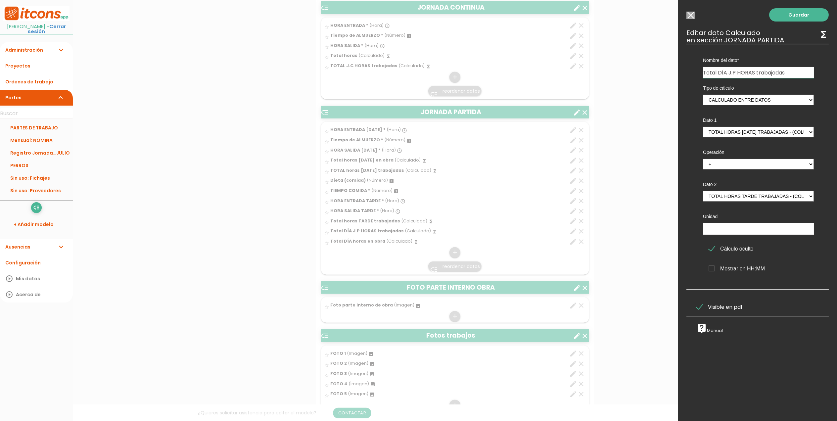
click at [701, 306] on span "Visible en pdf" at bounding box center [719, 307] width 46 height 8
click at [0, 0] on input "Visible en pdf" at bounding box center [0, 0] width 0 height 0
click at [775, 15] on link "Guardar" at bounding box center [799, 14] width 60 height 13
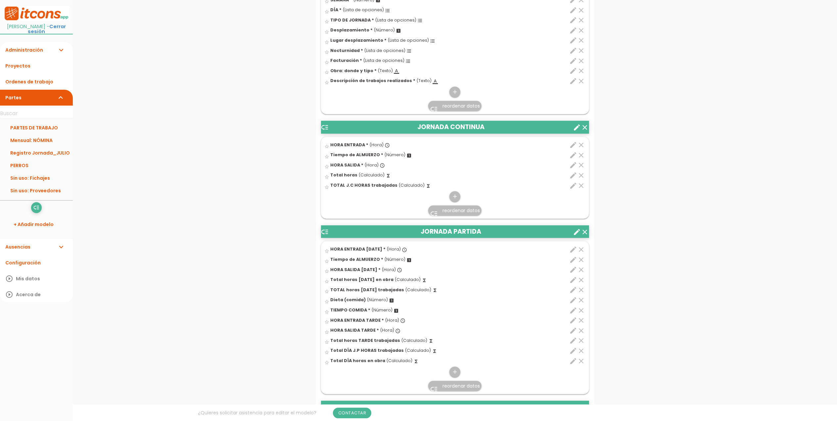
scroll to position [342, 0]
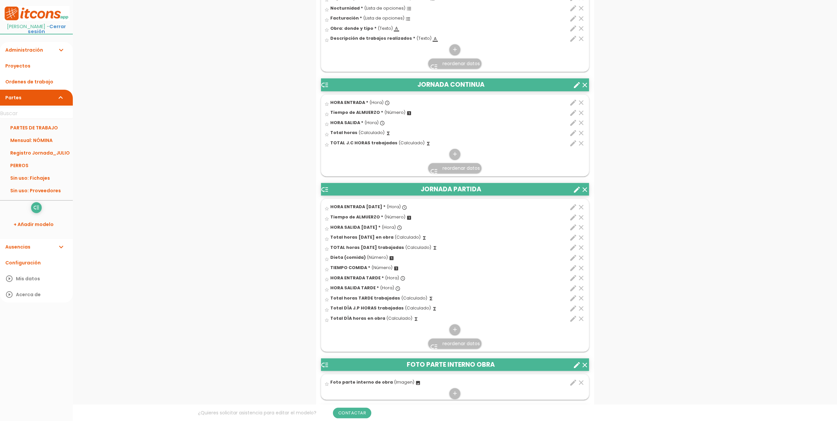
click at [572, 308] on icon "edit" at bounding box center [574, 309] width 8 height 8
select select "1"
select select "12614_pos15"
select select "+"
select select "12614_pos20"
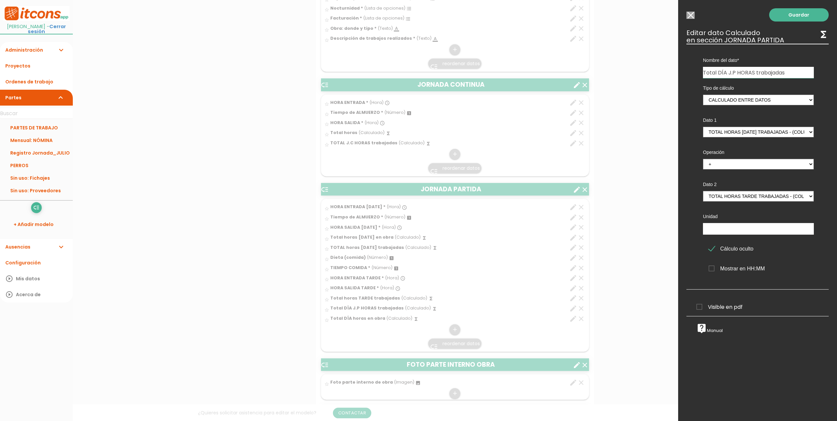
click at [714, 248] on span "Cálculo oculto" at bounding box center [731, 249] width 45 height 8
click at [0, 0] on input "Cálculo oculto" at bounding box center [0, 0] width 0 height 0
click at [788, 18] on link "Guardar" at bounding box center [799, 14] width 60 height 13
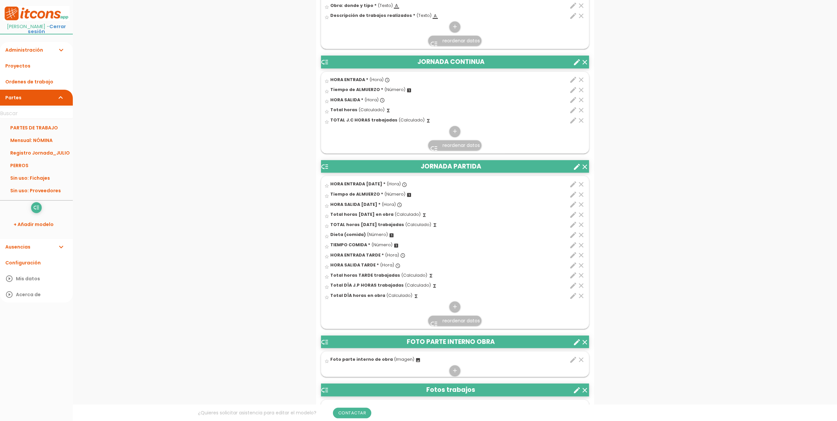
scroll to position [430, 0]
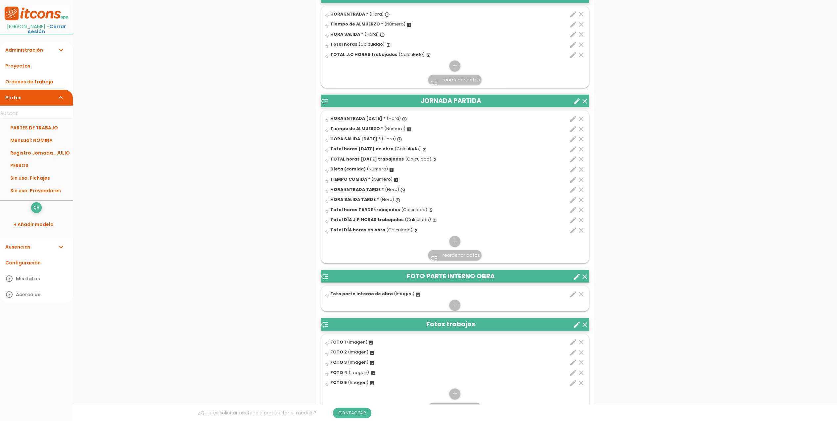
click at [573, 231] on icon "edit" at bounding box center [574, 230] width 8 height 8
select select "1"
select select "12614_pos19"
select select "-"
select select "12614_pos11"
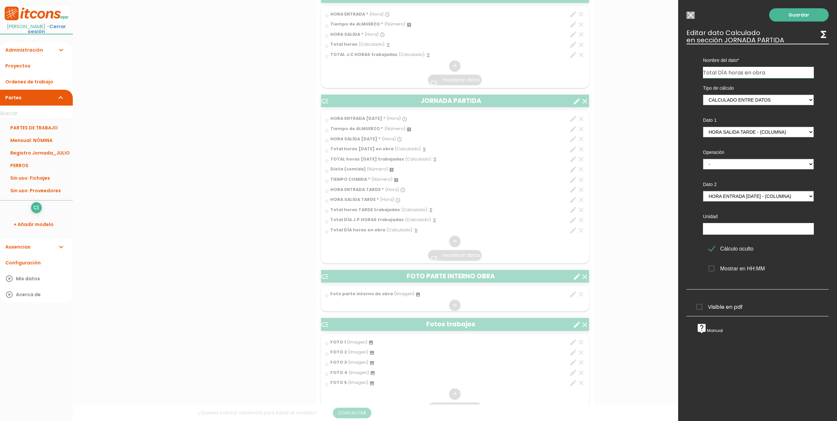
click at [701, 309] on span "Visible en pdf" at bounding box center [719, 307] width 46 height 8
click at [0, 0] on input "Visible en pdf" at bounding box center [0, 0] width 0 height 0
click at [700, 308] on span "Visible en pdf" at bounding box center [719, 307] width 46 height 8
click at [0, 0] on input "Visible en pdf" at bounding box center [0, 0] width 0 height 0
click at [772, 15] on link "Guardar" at bounding box center [799, 14] width 60 height 13
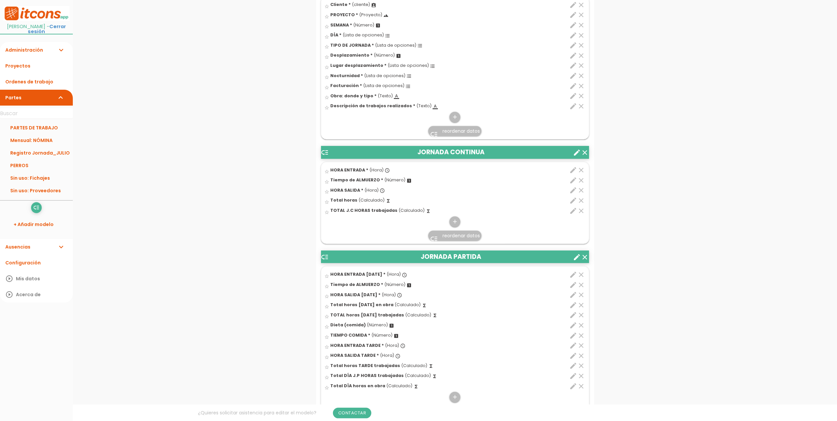
scroll to position [363, 0]
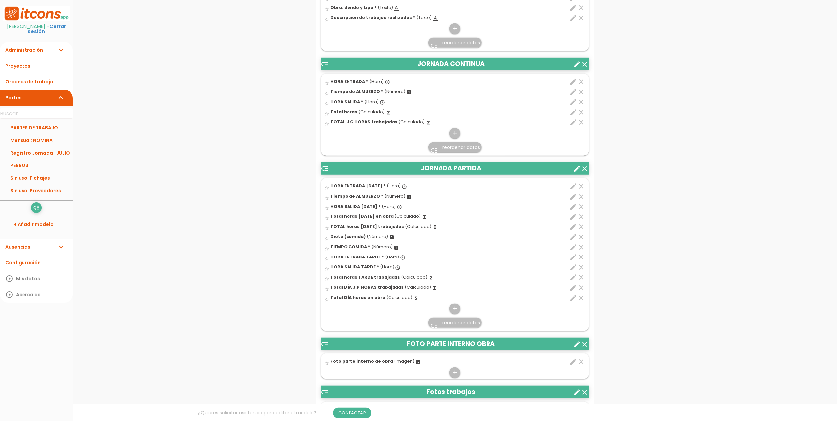
click at [576, 114] on icon "edit" at bounding box center [574, 112] width 8 height 8
select select "1"
select select "13176_pos3"
select select "-"
select select "13176_pos1"
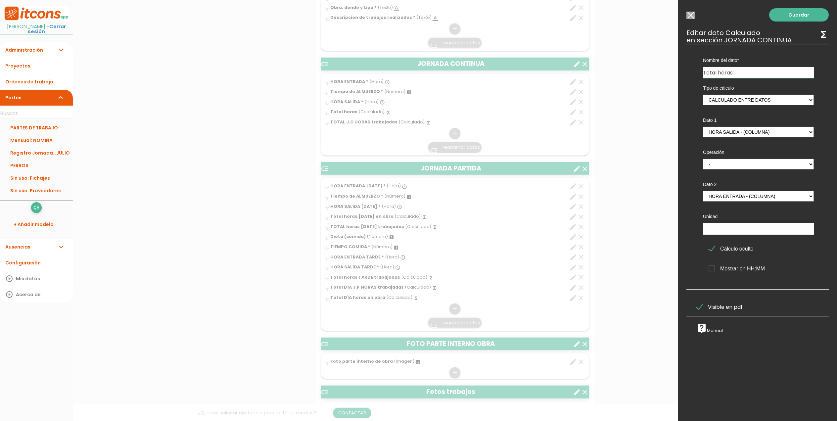
click at [760, 72] on input "Total horas" at bounding box center [758, 72] width 111 height 11
type input "Total horas continua"
click at [779, 14] on link "Guardar" at bounding box center [799, 14] width 60 height 13
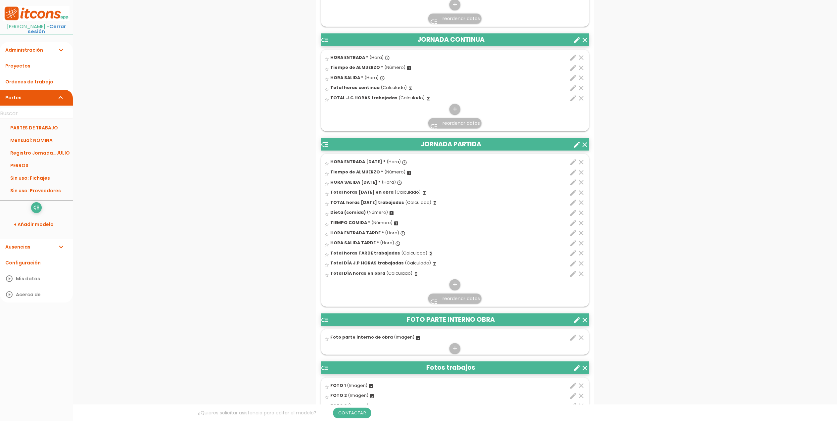
scroll to position [407, 0]
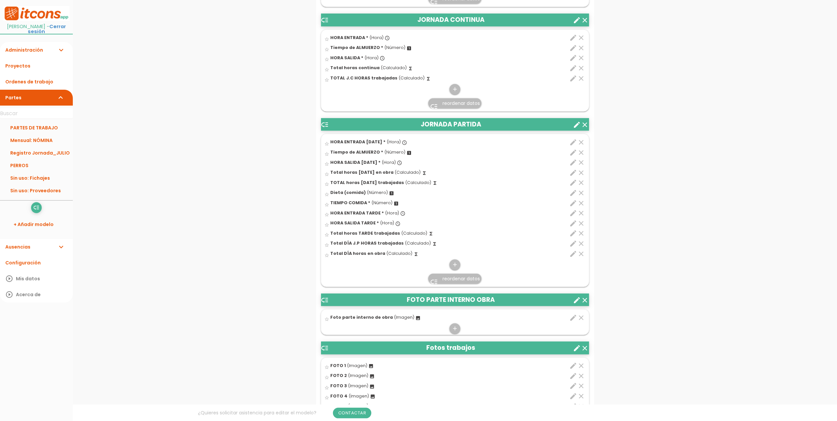
click at [574, 244] on icon "edit" at bounding box center [574, 244] width 8 height 8
select select "1"
select select "12614_pos15"
select select "+"
select select "12614_pos20"
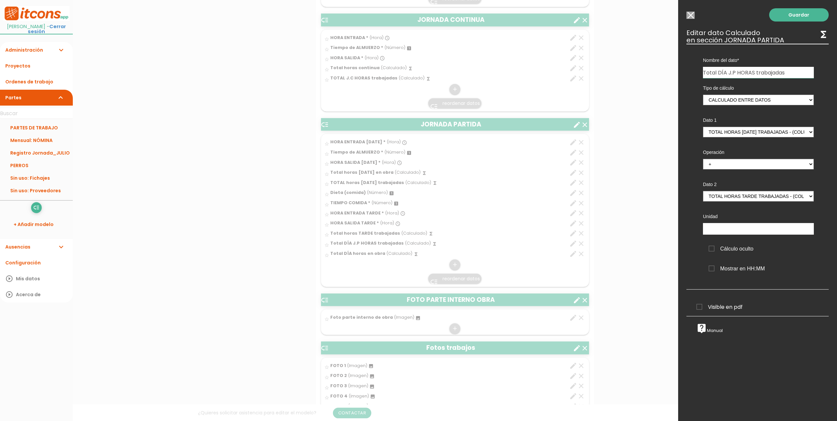
drag, startPoint x: 789, startPoint y: 70, endPoint x: 718, endPoint y: 71, distance: 70.2
click at [718, 71] on input "Total DÍA J.P HORAS trabajadas" at bounding box center [758, 72] width 111 height 11
type input "Total horas partida"
click at [695, 304] on label "Visible en pdf" at bounding box center [722, 307] width 61 height 8
click at [0, 0] on input "Visible en pdf" at bounding box center [0, 0] width 0 height 0
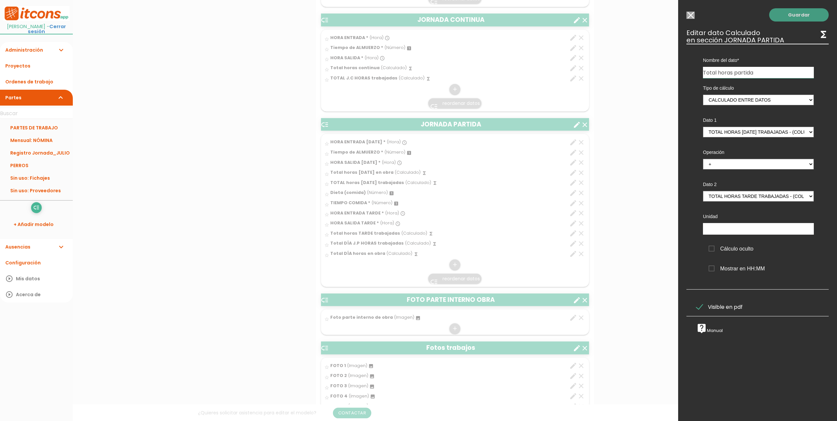
click at [785, 19] on link "Guardar" at bounding box center [799, 14] width 60 height 13
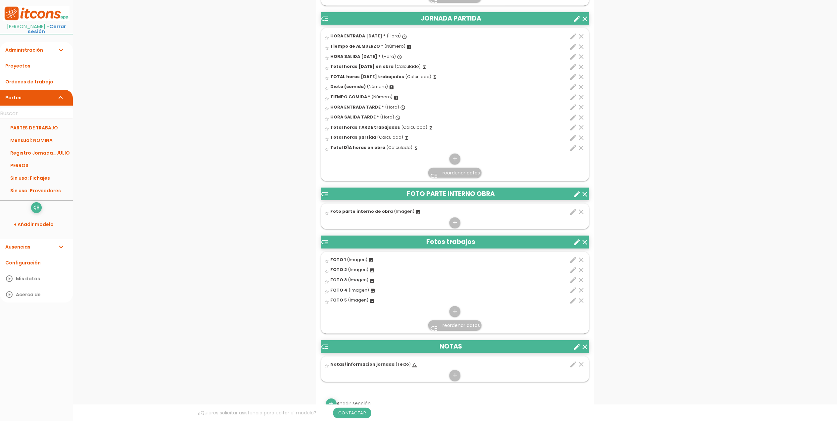
scroll to position [645, 0]
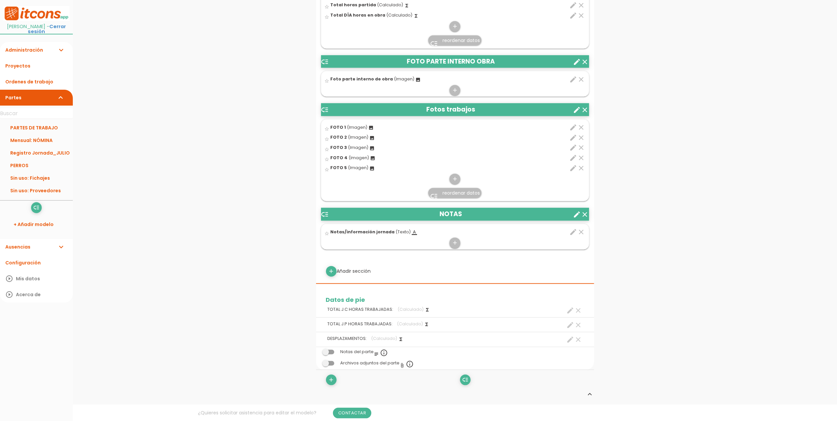
click at [569, 311] on icon "create" at bounding box center [571, 311] width 8 height 8
select select "13176"
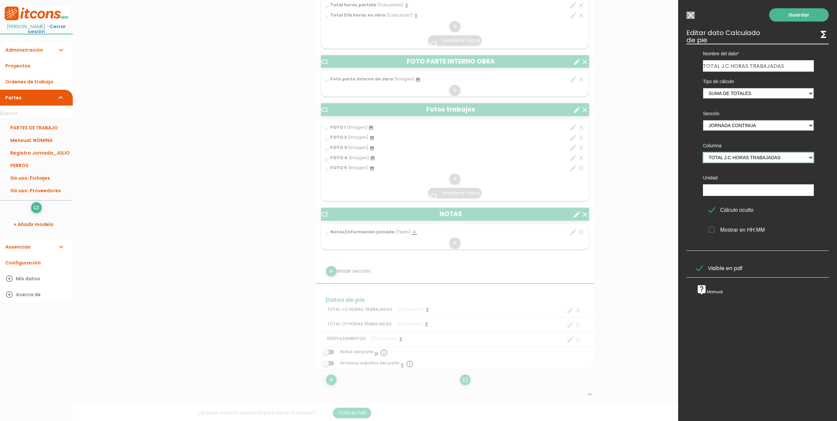
click at [760, 158] on select "HORA ENTRADA Tiempo de ALMUERZO HORA SALIDA Total horas continua TOTAL J.C HORA…" at bounding box center [758, 157] width 111 height 11
select select "JORNADA CONTINUA_pos4"
click at [703, 152] on select "HORA ENTRADA Tiempo de ALMUERZO HORA SALIDA Total horas continua TOTAL J.C HORA…" at bounding box center [758, 157] width 111 height 11
drag, startPoint x: 789, startPoint y: 67, endPoint x: 689, endPoint y: 62, distance: 100.7
click at [689, 62] on div "Nombre del dato TOTAL J.C HORAS TRABAJADAS TOTAL J.P HORAS TRABAJADAS DESPLAZAM…" at bounding box center [758, 147] width 142 height 207
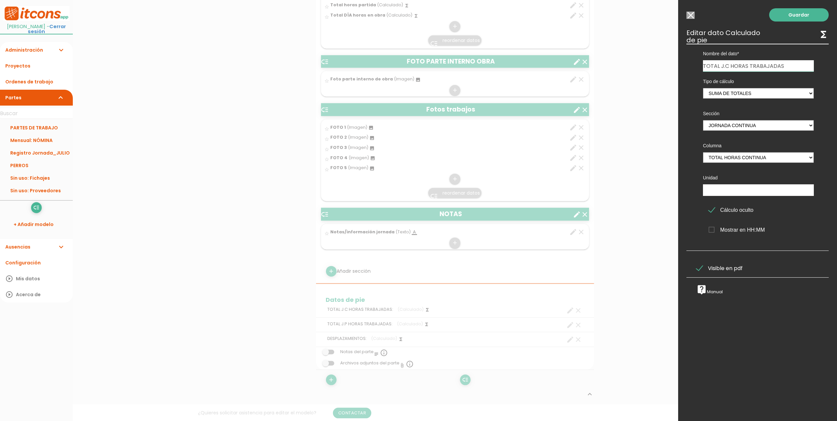
type input "t"
type input "Total horas continua"
click at [791, 15] on link "Guardar" at bounding box center [799, 14] width 60 height 13
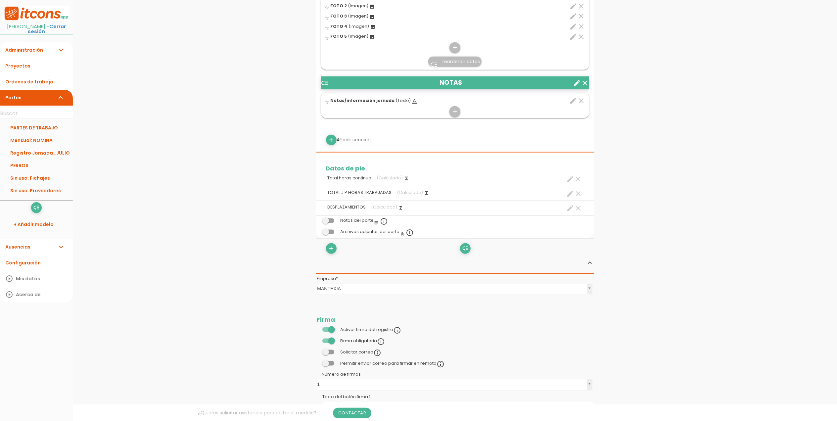
scroll to position [792, 0]
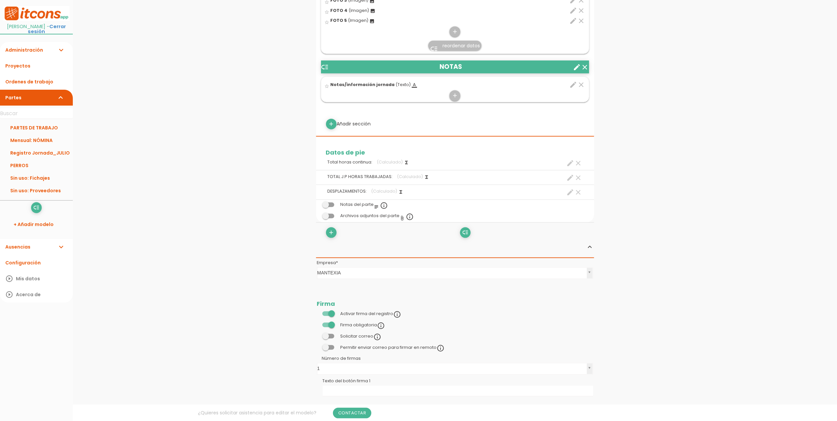
click at [567, 163] on icon "create" at bounding box center [571, 163] width 8 height 8
select select "13176"
select select "JORNADA CONTINUA_pos5"
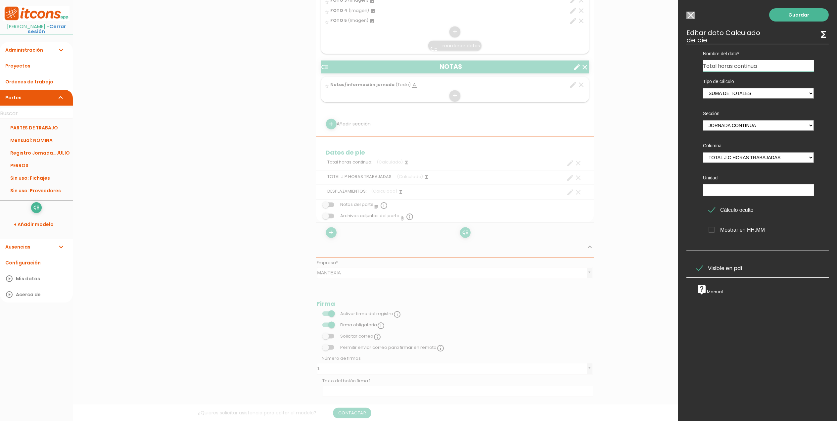
click at [689, 15] on input "Modelo sin Ordenes de trabajo" at bounding box center [691, 15] width 8 height 7
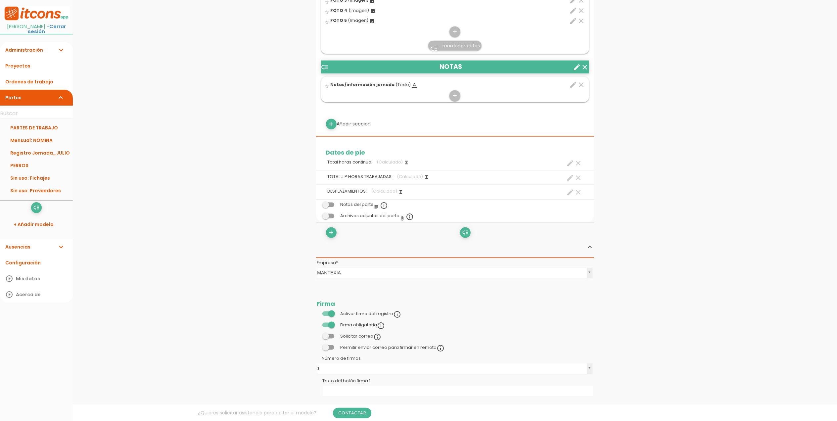
click at [569, 180] on icon "create" at bounding box center [571, 178] width 8 height 8
select select "12614"
select select "JORNADA PARTIDA_pos21"
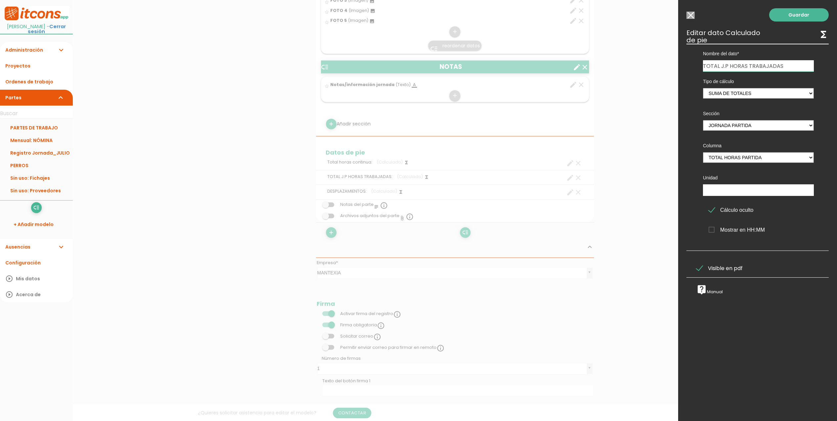
drag, startPoint x: 788, startPoint y: 66, endPoint x: 676, endPoint y: 64, distance: 111.9
type input "Total horas partida"
click at [796, 14] on link "Guardar" at bounding box center [799, 14] width 60 height 13
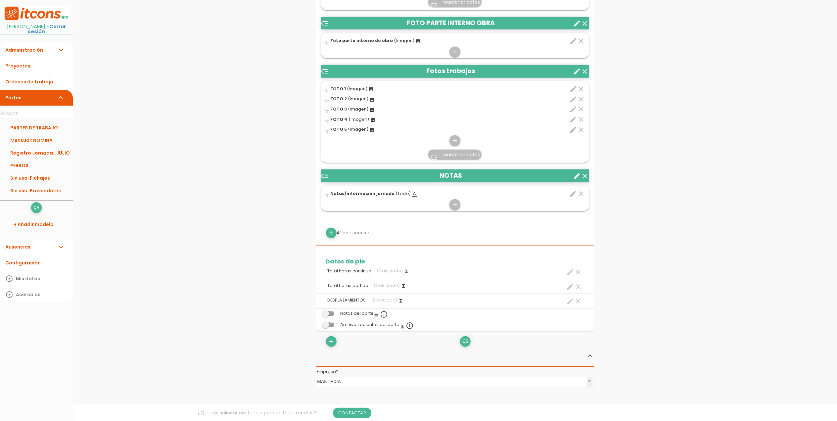
scroll to position [816, 0]
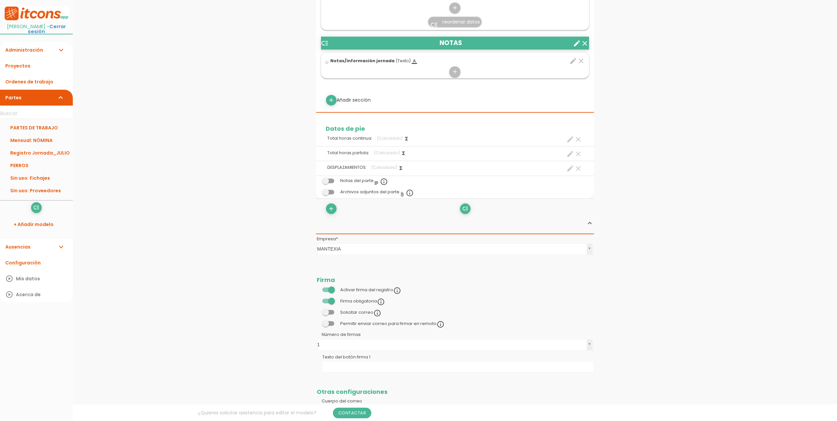
click at [567, 169] on icon "create" at bounding box center [571, 169] width 8 height 8
select select "13175"
select select "DATOS PARTE_pos6"
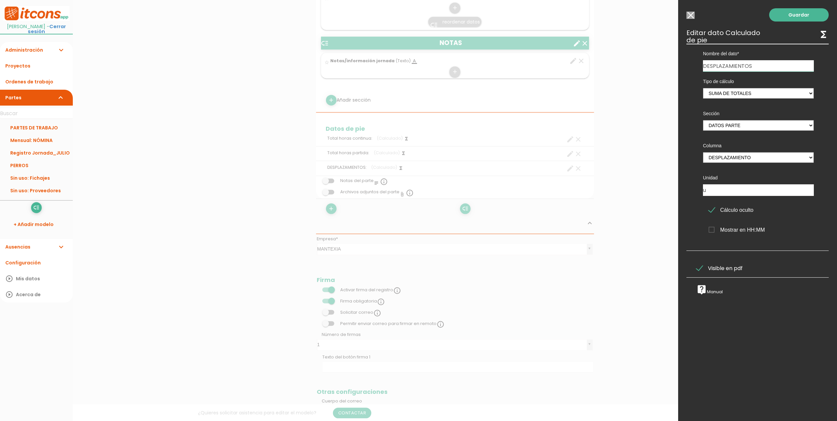
drag, startPoint x: 765, startPoint y: 66, endPoint x: 679, endPoint y: 60, distance: 86.2
click at [679, 60] on div "Guardar ESCOGE EL TIPO DE DATO looks_one NÚMERO format_color_text TEXTO access_…" at bounding box center [757, 210] width 159 height 421
type input "Desplazamientos"
click at [787, 21] on link "Guardar" at bounding box center [799, 14] width 60 height 13
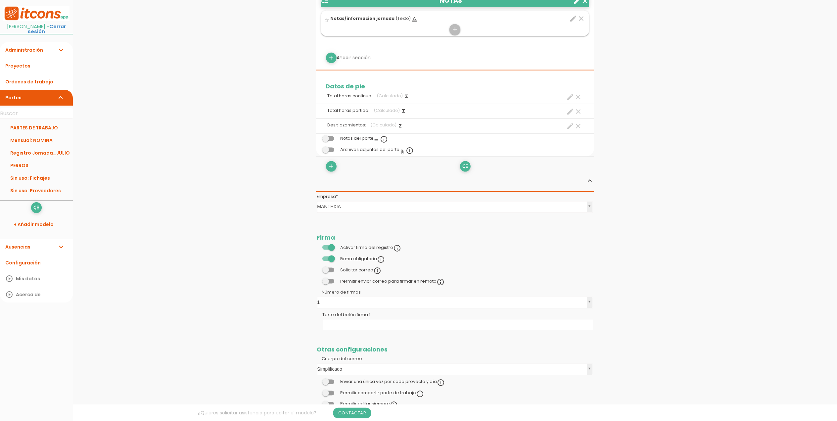
scroll to position [932, 0]
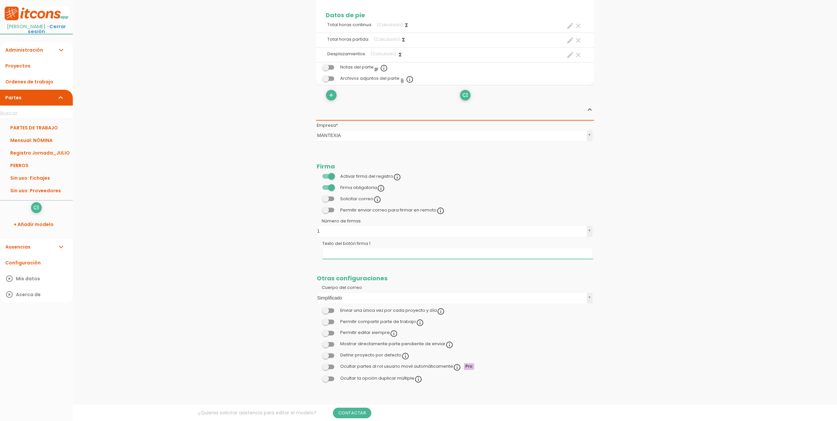
click at [363, 256] on input "Texto del botón firma 1" at bounding box center [458, 254] width 270 height 11
click at [349, 253] on input "Texto del botón firma 1" at bounding box center [458, 254] width 270 height 11
click at [336, 256] on input "Firma encargado de obra" at bounding box center [458, 254] width 270 height 11
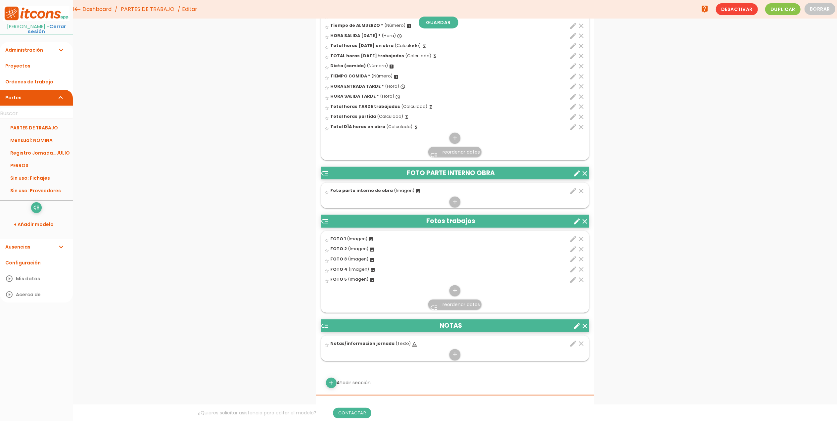
scroll to position [312, 0]
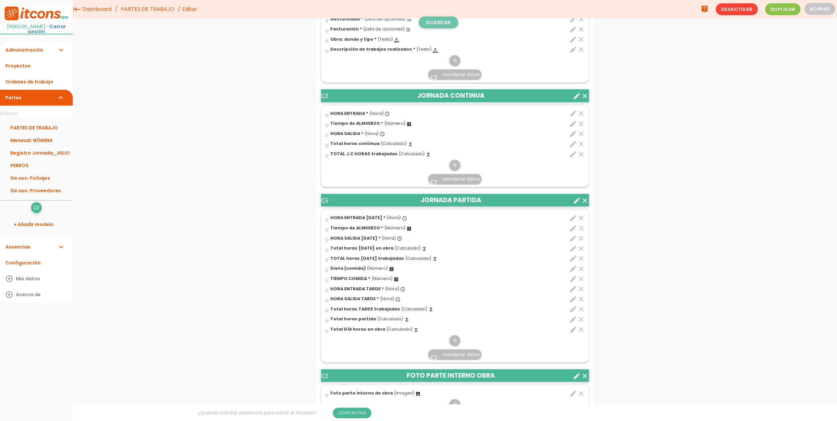
type input "Firma y nombre encargado de obra"
click at [430, 20] on link "Guardar" at bounding box center [439, 23] width 40 height 12
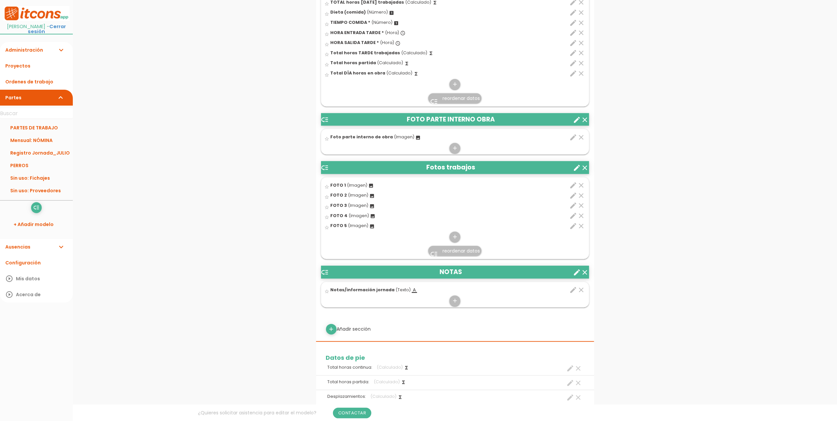
scroll to position [665, 0]
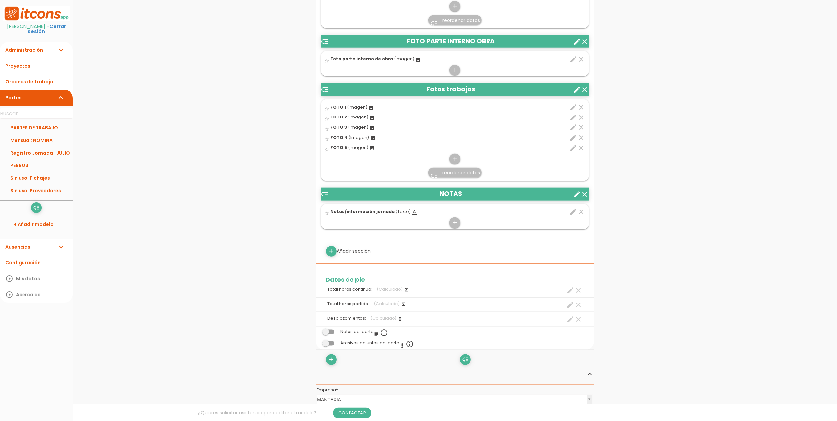
click at [570, 292] on icon "create" at bounding box center [571, 290] width 8 height 8
select select "13176"
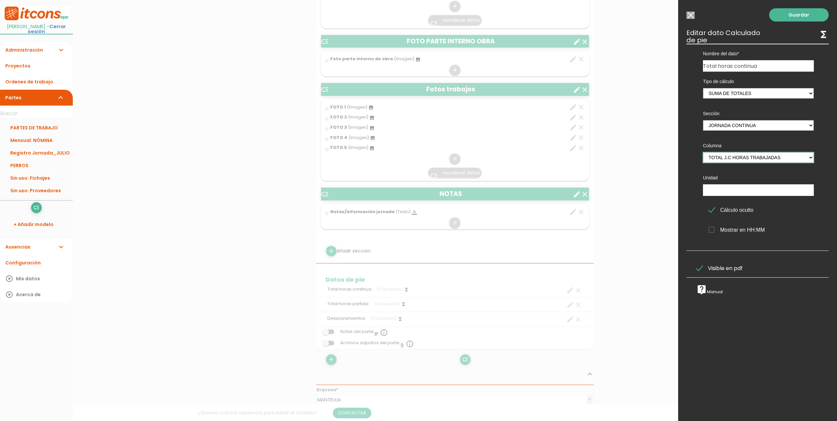
click at [767, 158] on select "HORA ENTRADA Tiempo de ALMUERZO HORA SALIDA Total horas continua TOTAL J.C HORA…" at bounding box center [758, 157] width 111 height 11
select select "JORNADA CONTINUA_pos4"
click at [703, 152] on select "HORA ENTRADA Tiempo de ALMUERZO HORA SALIDA Total horas continua TOTAL J.C HORA…" at bounding box center [758, 157] width 111 height 11
click at [787, 15] on link "Guardar" at bounding box center [799, 14] width 60 height 13
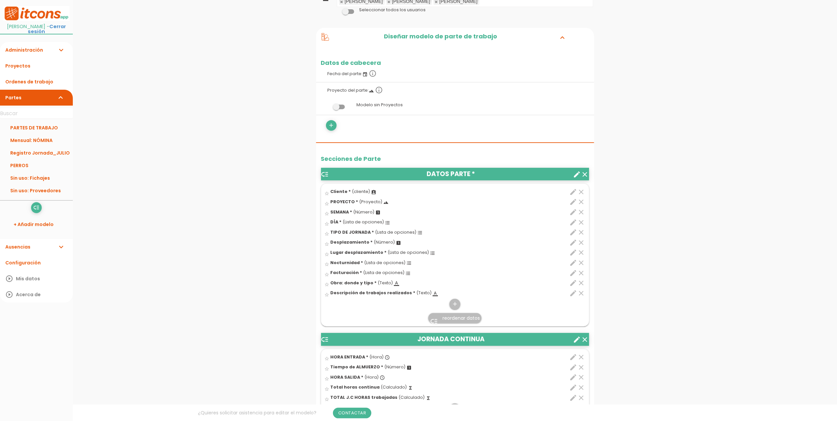
scroll to position [88, 0]
click at [574, 202] on icon "edit" at bounding box center [574, 201] width 8 height 8
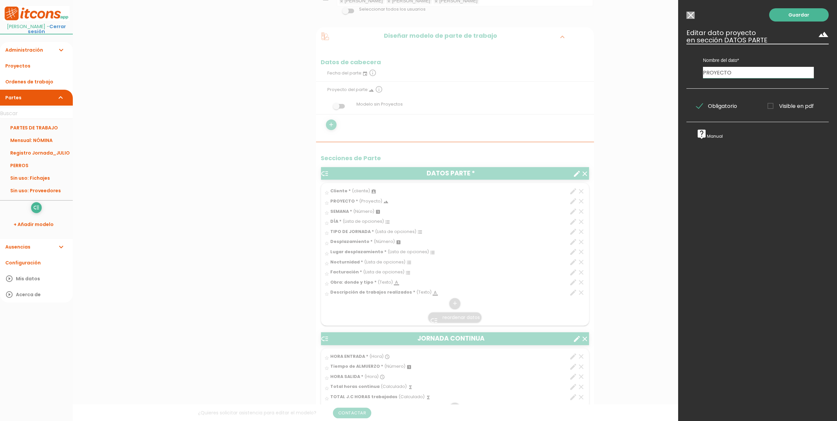
click at [692, 17] on input "Modelo sin Ordenes de trabajo" at bounding box center [691, 15] width 8 height 7
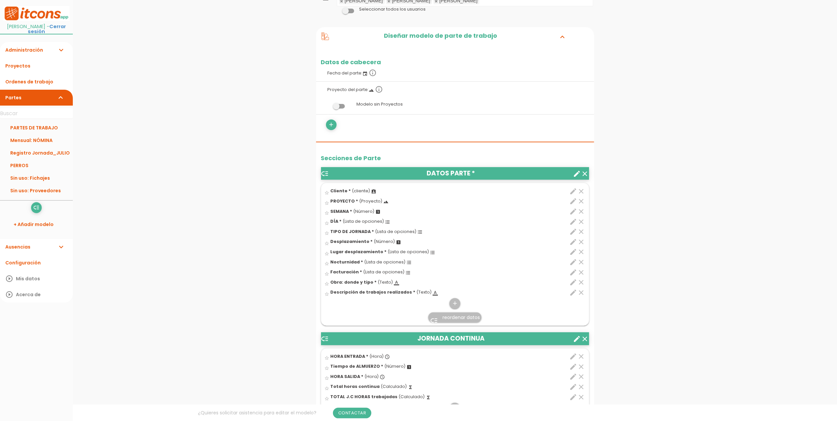
click at [581, 201] on icon "clear" at bounding box center [582, 201] width 8 height 8
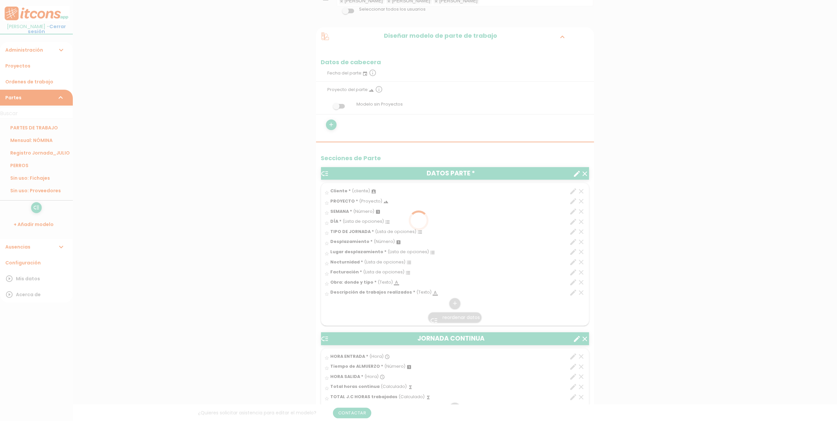
scroll to position [0, 0]
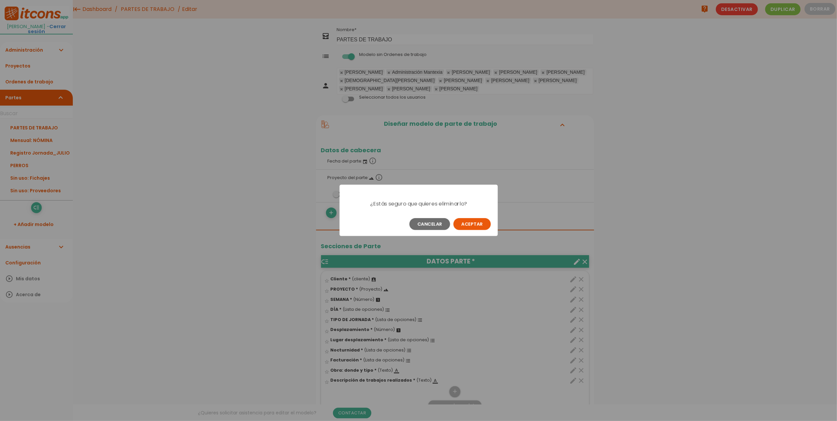
click at [480, 223] on button "Aceptar" at bounding box center [472, 224] width 37 height 12
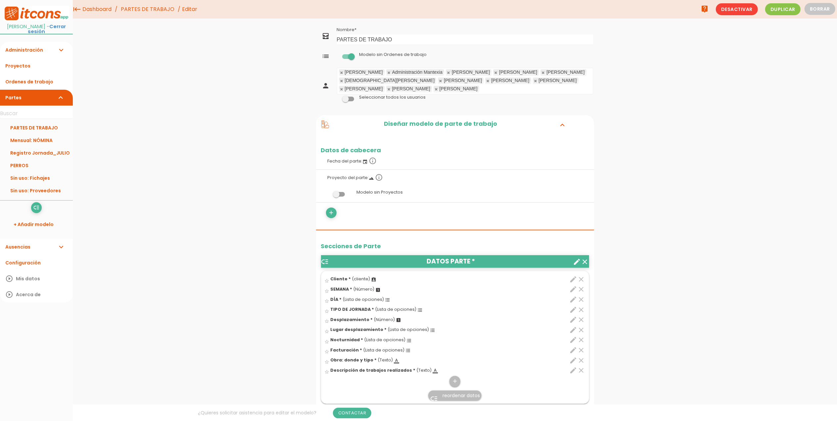
click at [150, 7] on link "PARTES DE TRABAJO" at bounding box center [147, 9] width 57 height 19
